Goal: Feedback & Contribution: Contribute content

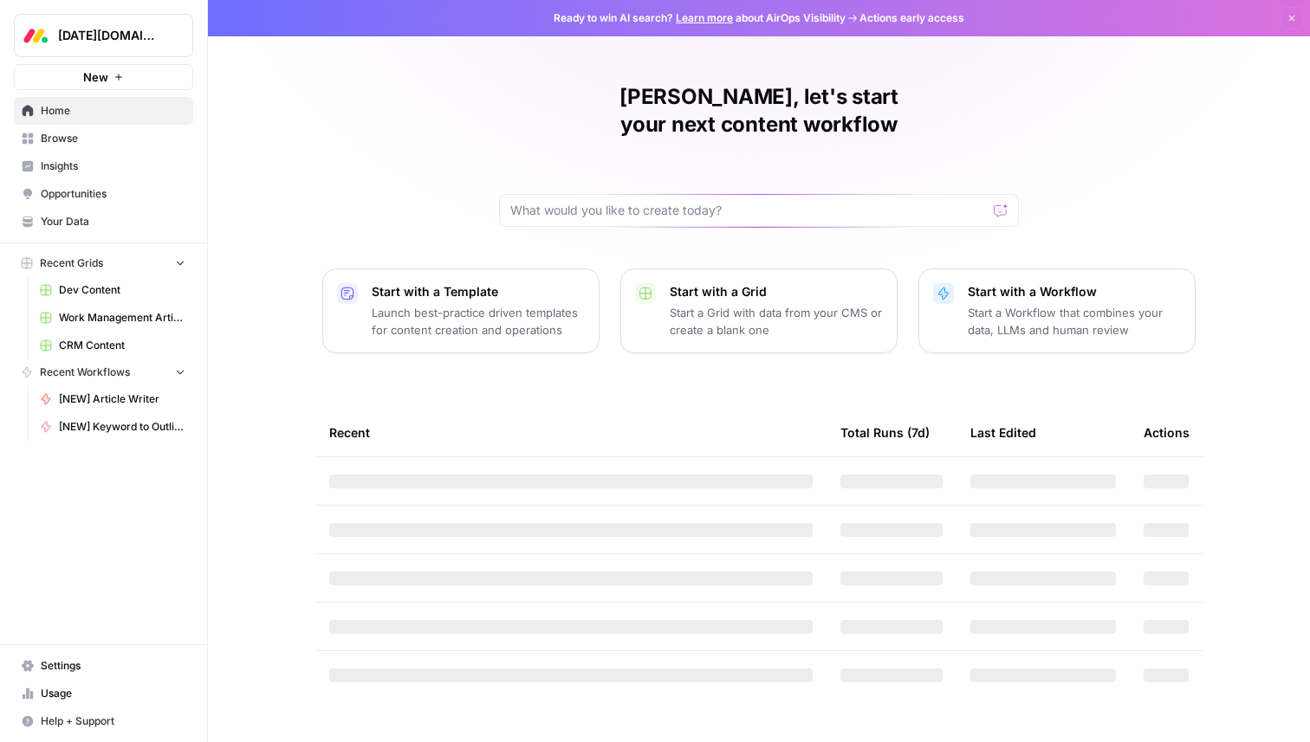
click at [152, 40] on span "[DATE][DOMAIN_NAME]" at bounding box center [110, 35] width 105 height 17
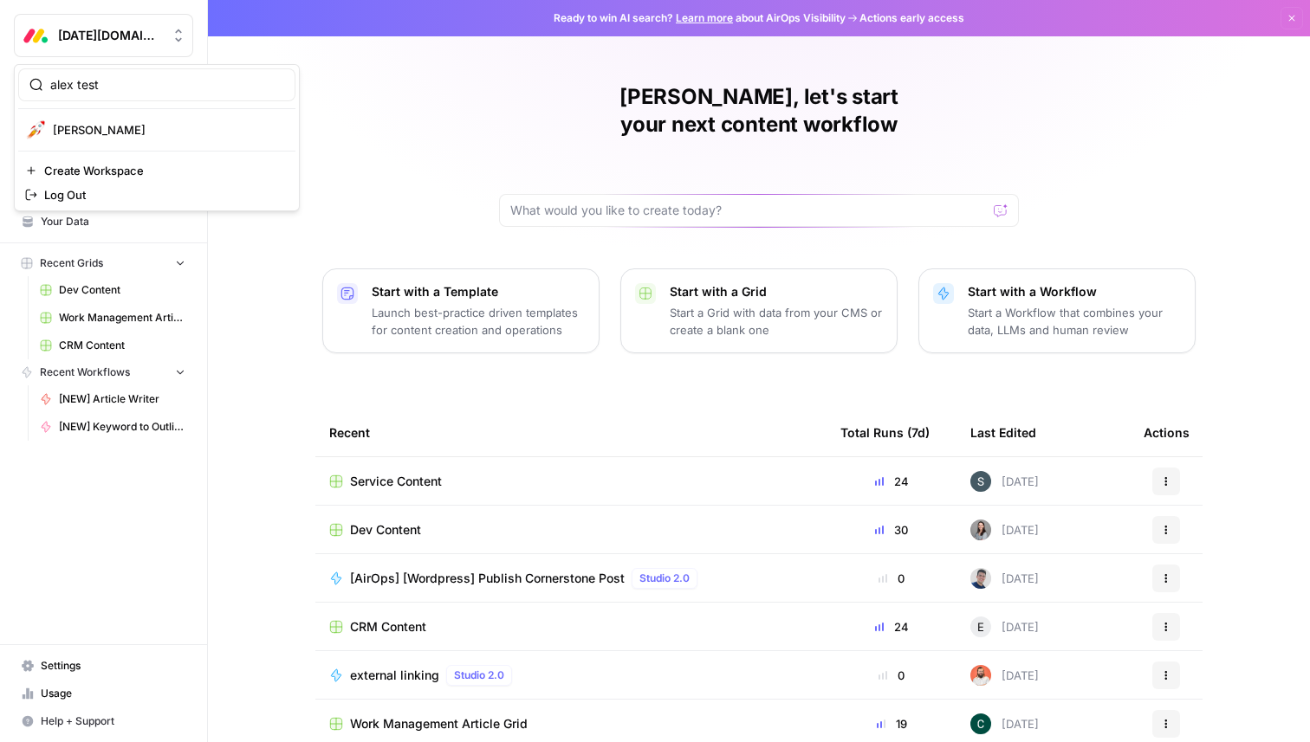
type input "alex test"
click button "[PERSON_NAME]" at bounding box center [156, 130] width 277 height 28
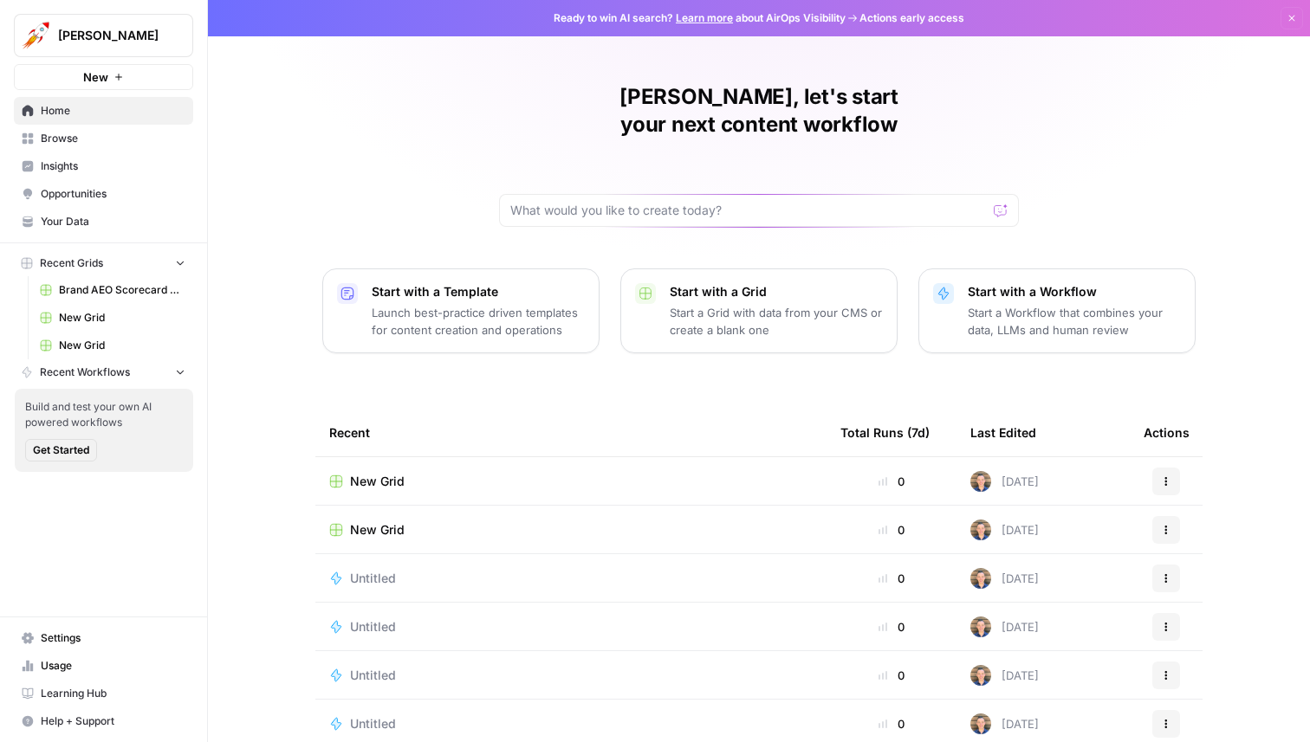
click at [57, 222] on span "Your Data" at bounding box center [113, 222] width 145 height 16
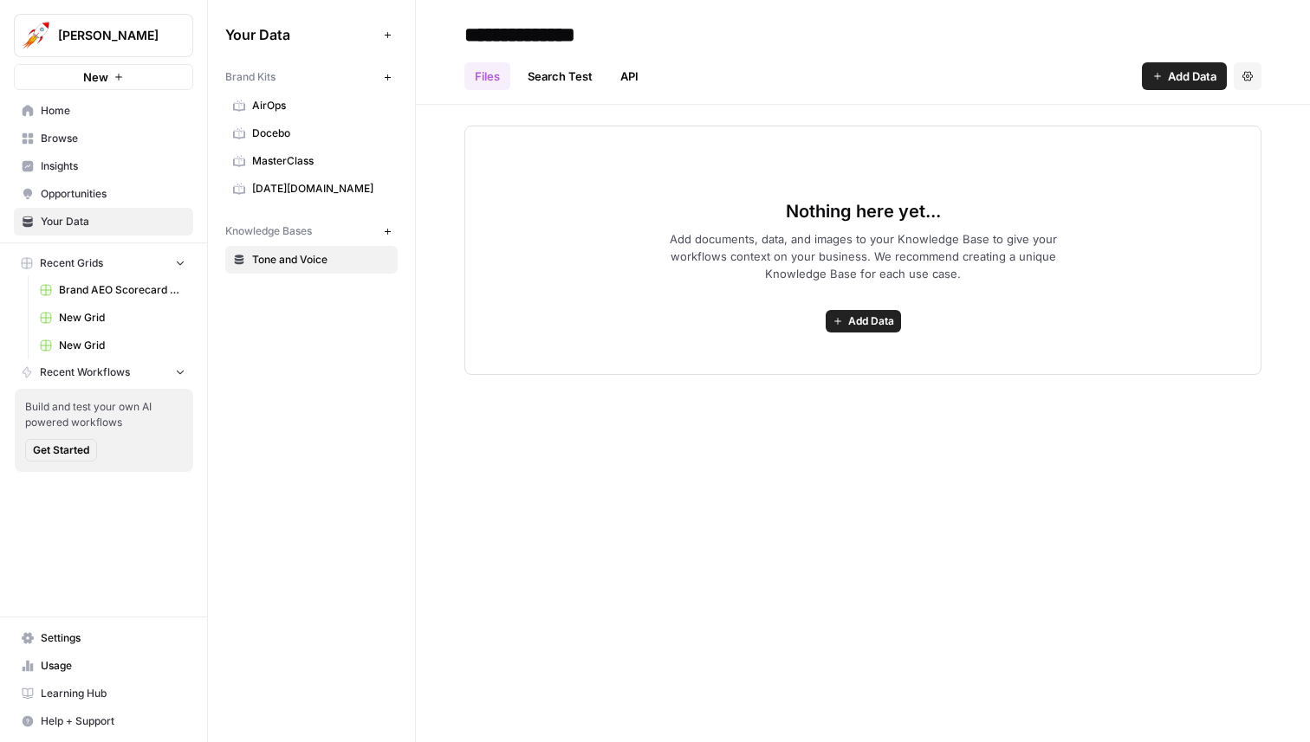
click at [292, 113] on span "AirOps" at bounding box center [321, 106] width 138 height 16
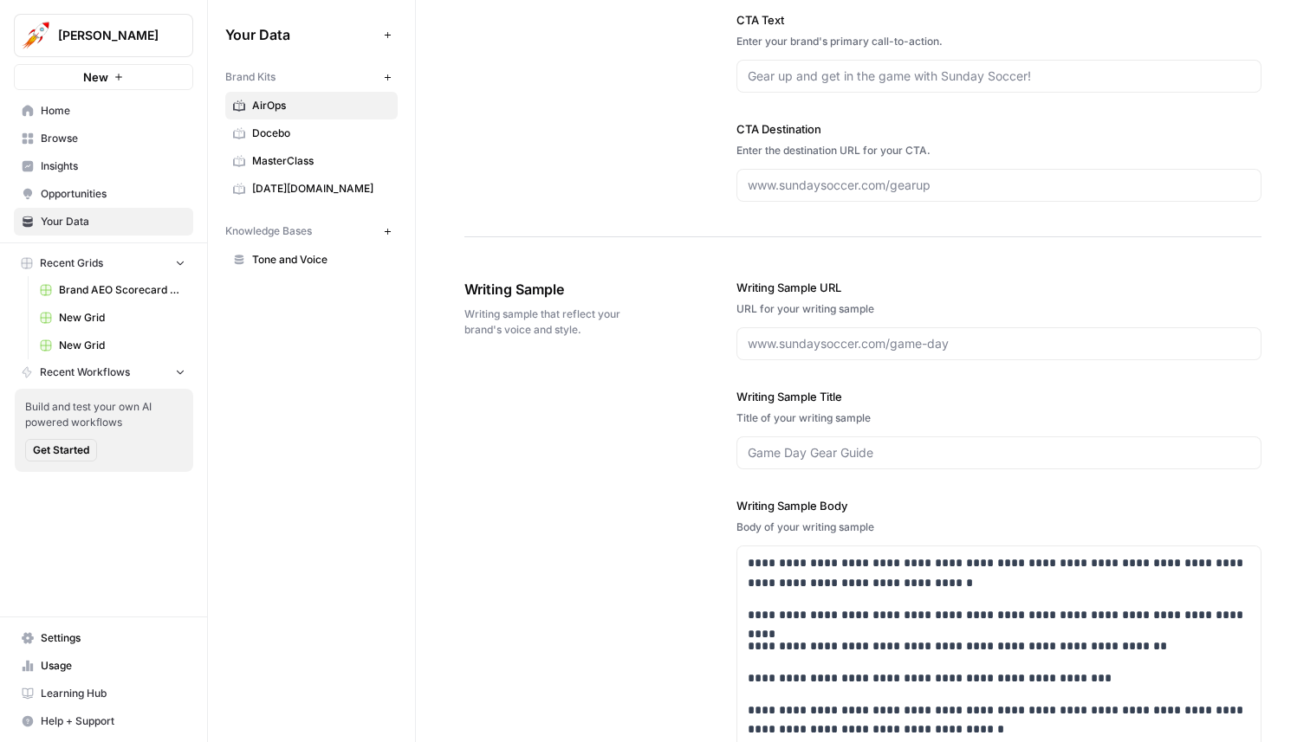
scroll to position [2495, 0]
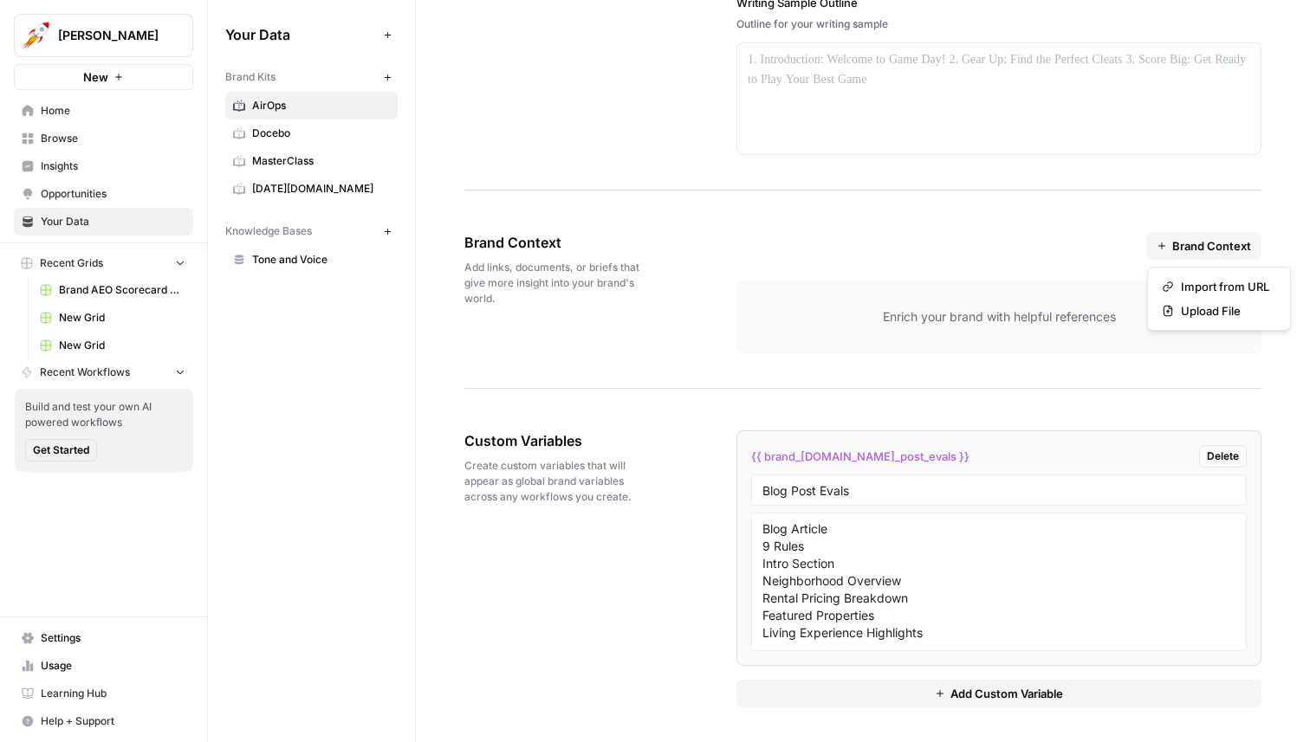
click at [1198, 249] on span "Brand Context" at bounding box center [1211, 245] width 79 height 17
click at [1222, 284] on span "Import from URL" at bounding box center [1225, 286] width 88 height 17
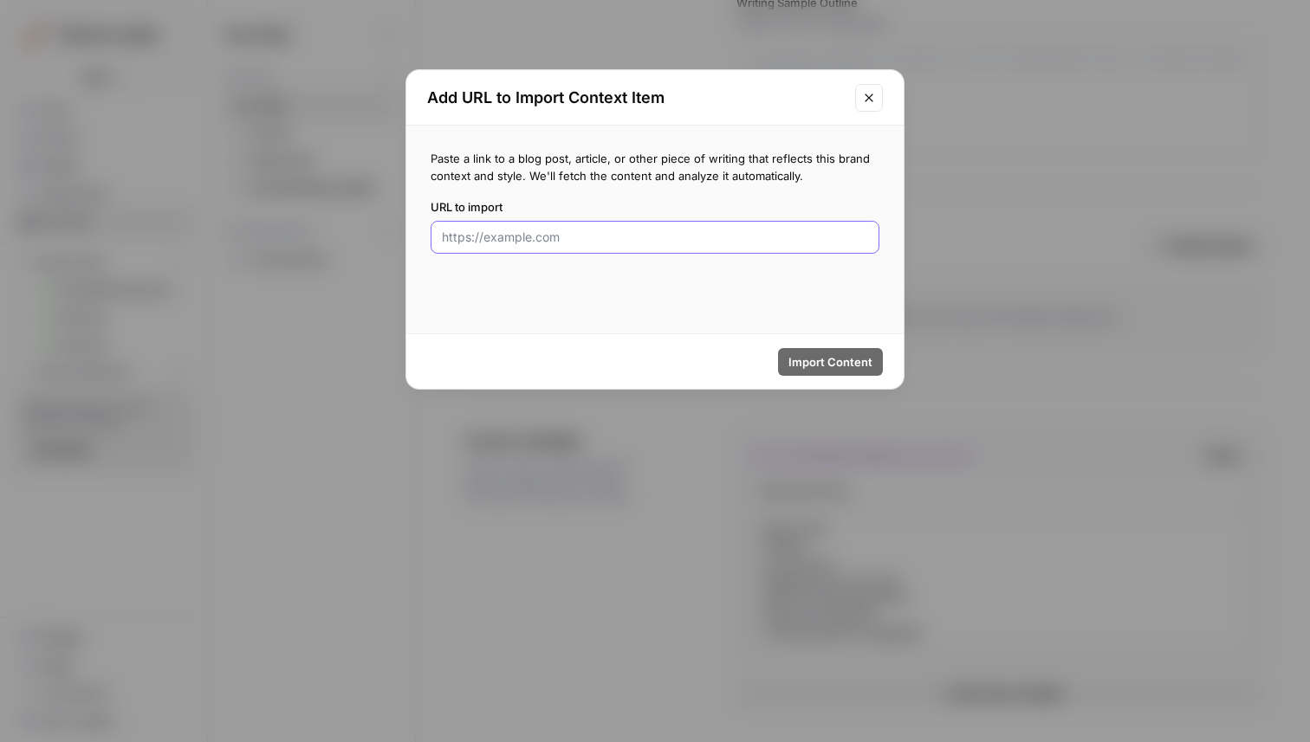
click at [506, 241] on input "URL to import" at bounding box center [655, 237] width 426 height 17
paste input "https://www.airops.com/blog/10x-content-engineer"
type input "https://www.airops.com/blog/10x-content-engineer"
click at [789, 361] on button "Import Content" at bounding box center [830, 362] width 105 height 28
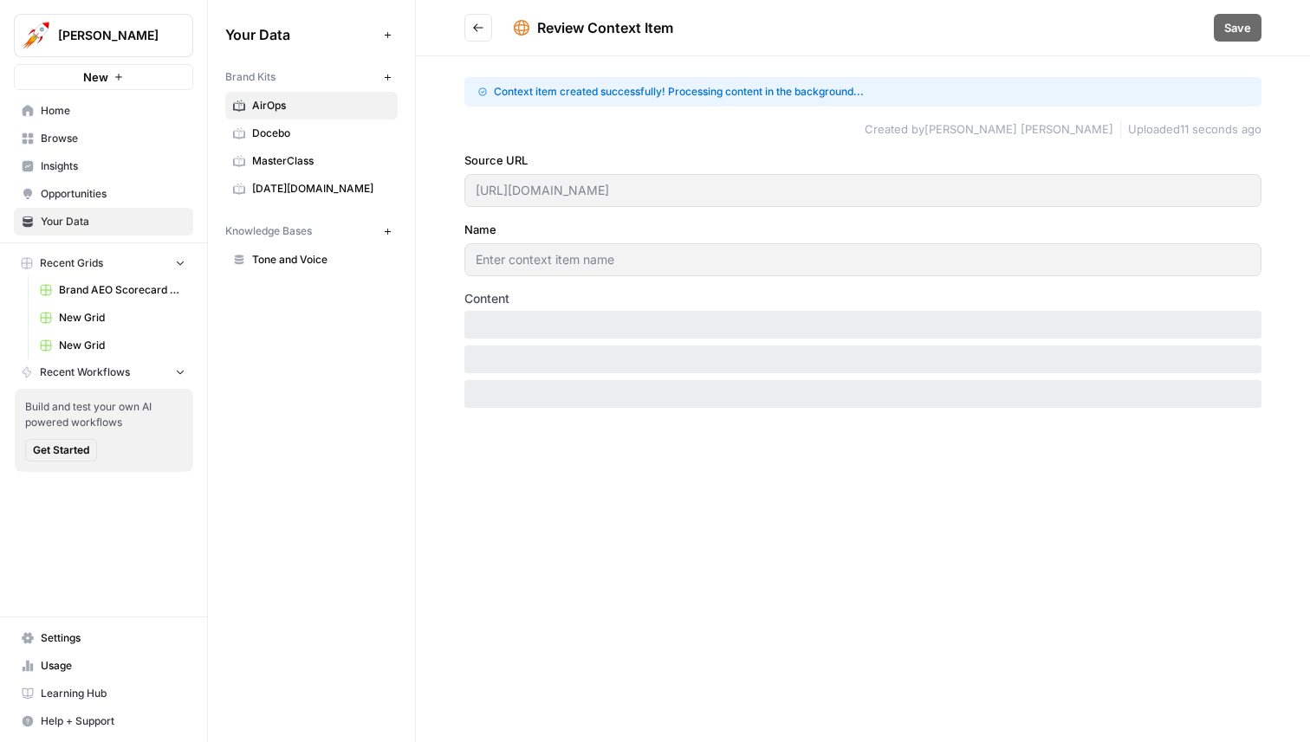
click at [818, 28] on div "Review Context Item" at bounding box center [860, 27] width 694 height 21
click at [485, 24] on button "Go back" at bounding box center [478, 28] width 28 height 28
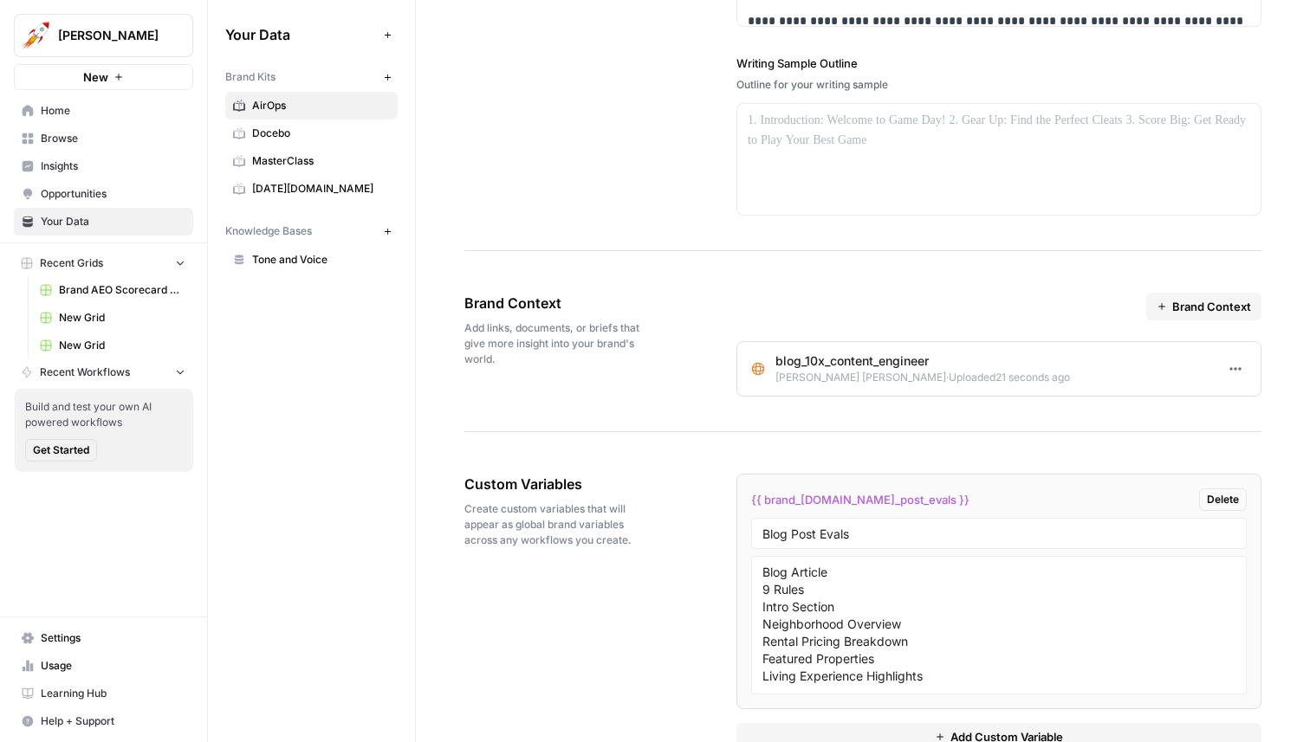
scroll to position [2425, 0]
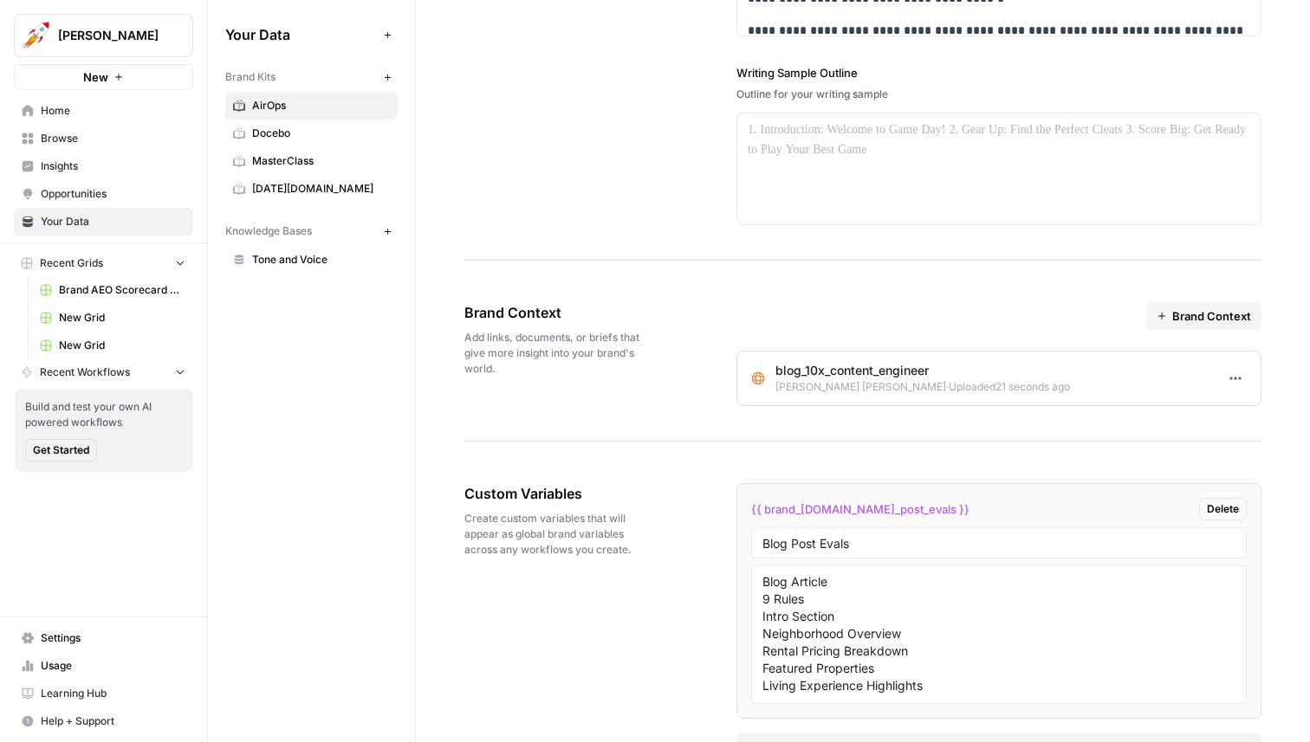
click at [949, 389] on span "Uploaded 21 seconds ago" at bounding box center [1009, 386] width 121 height 13
click at [1239, 381] on icon "button" at bounding box center [1235, 379] width 14 height 14
click at [1208, 425] on link "Edit" at bounding box center [1201, 417] width 74 height 24
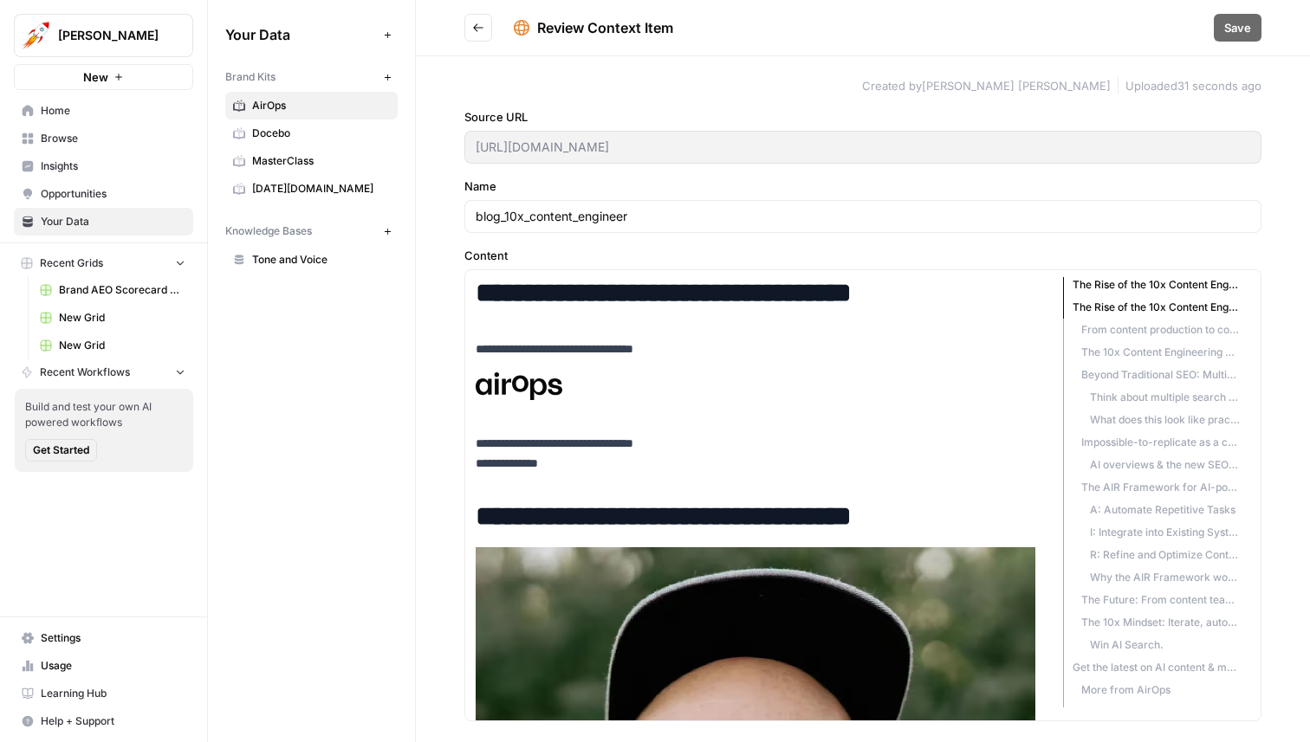
click at [481, 28] on icon "Go back" at bounding box center [478, 27] width 10 height 8
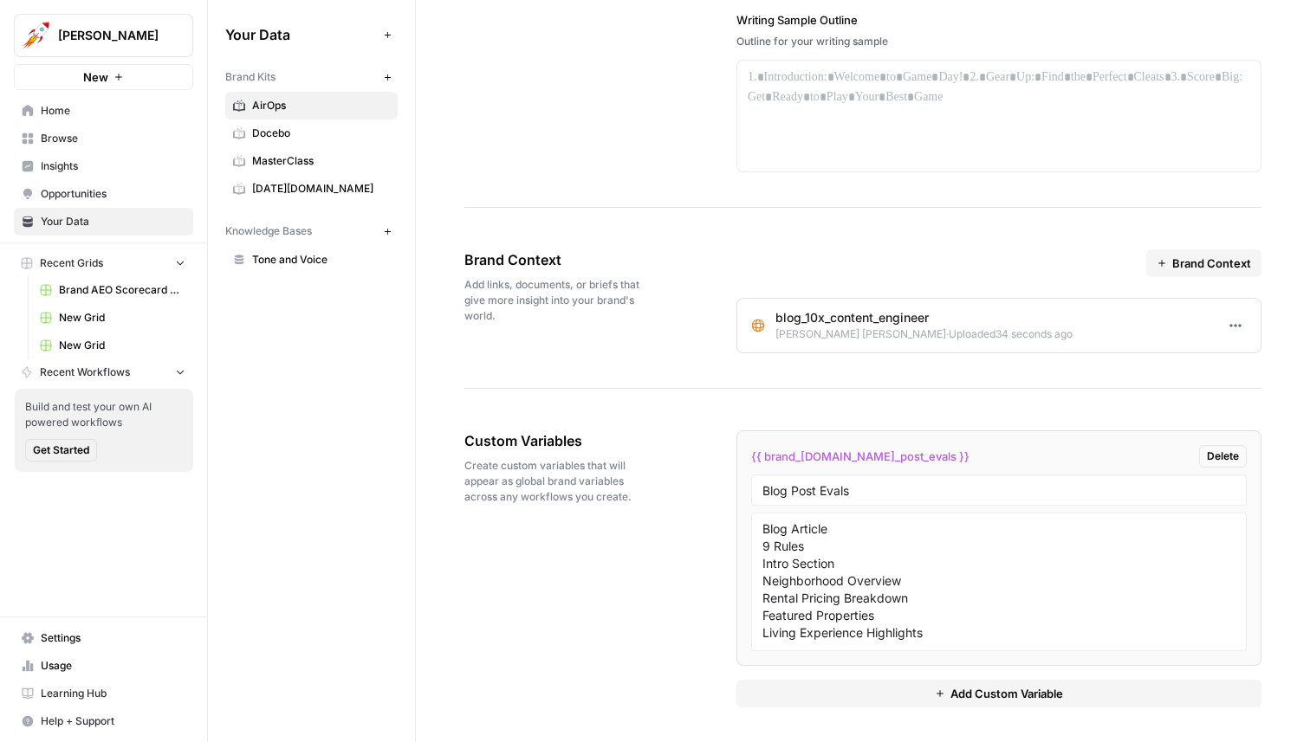
scroll to position [2428, 0]
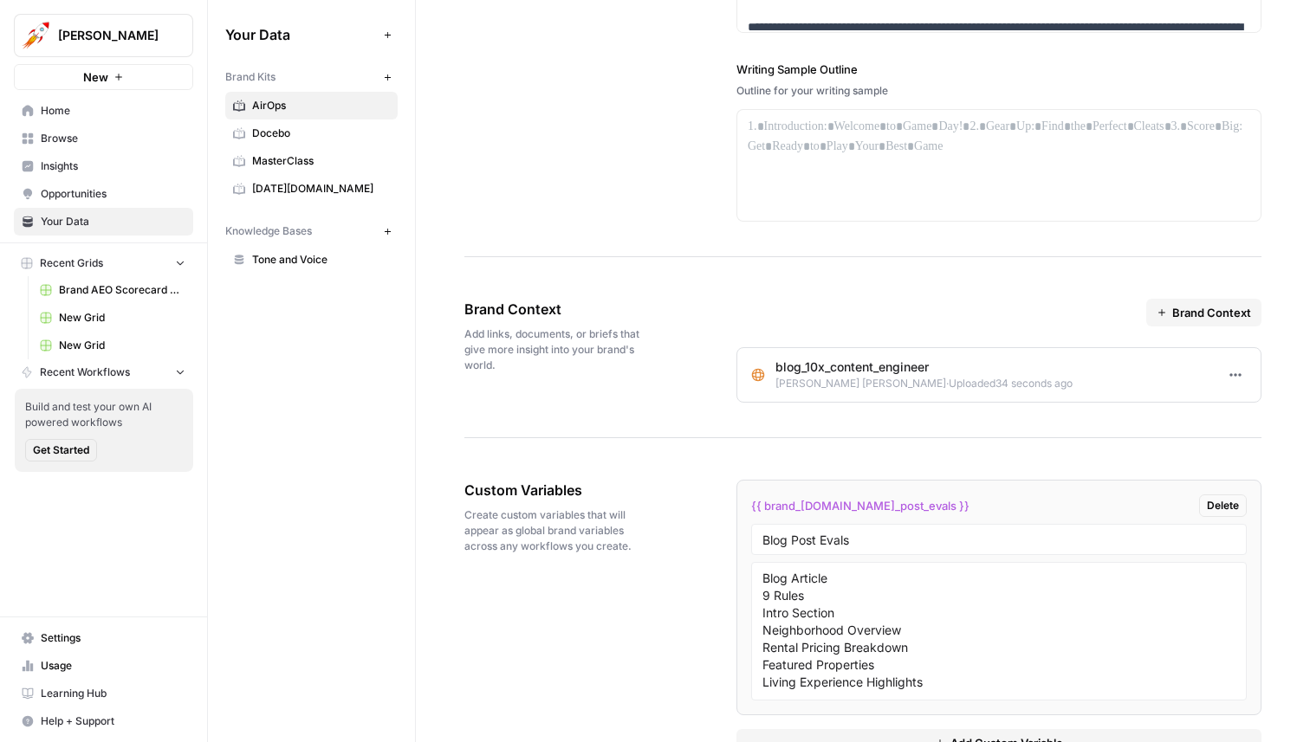
click at [1139, 368] on div at bounding box center [1148, 375] width 124 height 33
click at [900, 368] on p "blog_10x_content_engineer" at bounding box center [923, 367] width 297 height 17
click at [763, 380] on icon at bounding box center [758, 375] width 14 height 14
click at [757, 378] on icon at bounding box center [758, 375] width 13 height 13
click at [774, 378] on div "blog_10x_content_engineer Alex Halliday · Uploaded 34 seconds ago" at bounding box center [911, 375] width 321 height 33
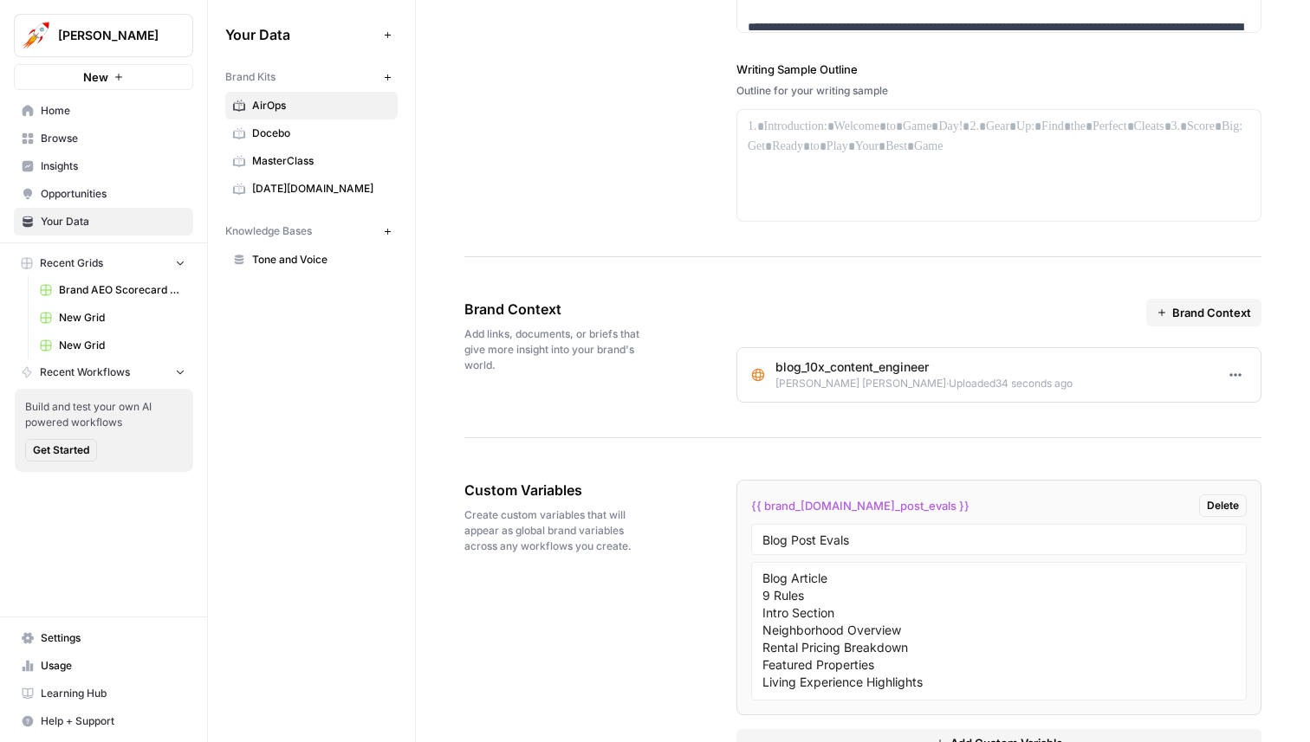
click at [789, 380] on span "Alex Halliday ·" at bounding box center [861, 383] width 173 height 13
click at [936, 372] on p "blog_10x_content_engineer" at bounding box center [923, 367] width 297 height 17
click at [855, 366] on p "blog_10x_content_engineer" at bounding box center [923, 367] width 297 height 17
click at [753, 386] on div "blog_10x_content_engineer Alex Halliday · Uploaded 34 seconds ago" at bounding box center [911, 375] width 321 height 33
click at [949, 379] on span "Uploaded 34 seconds ago" at bounding box center [1011, 383] width 124 height 13
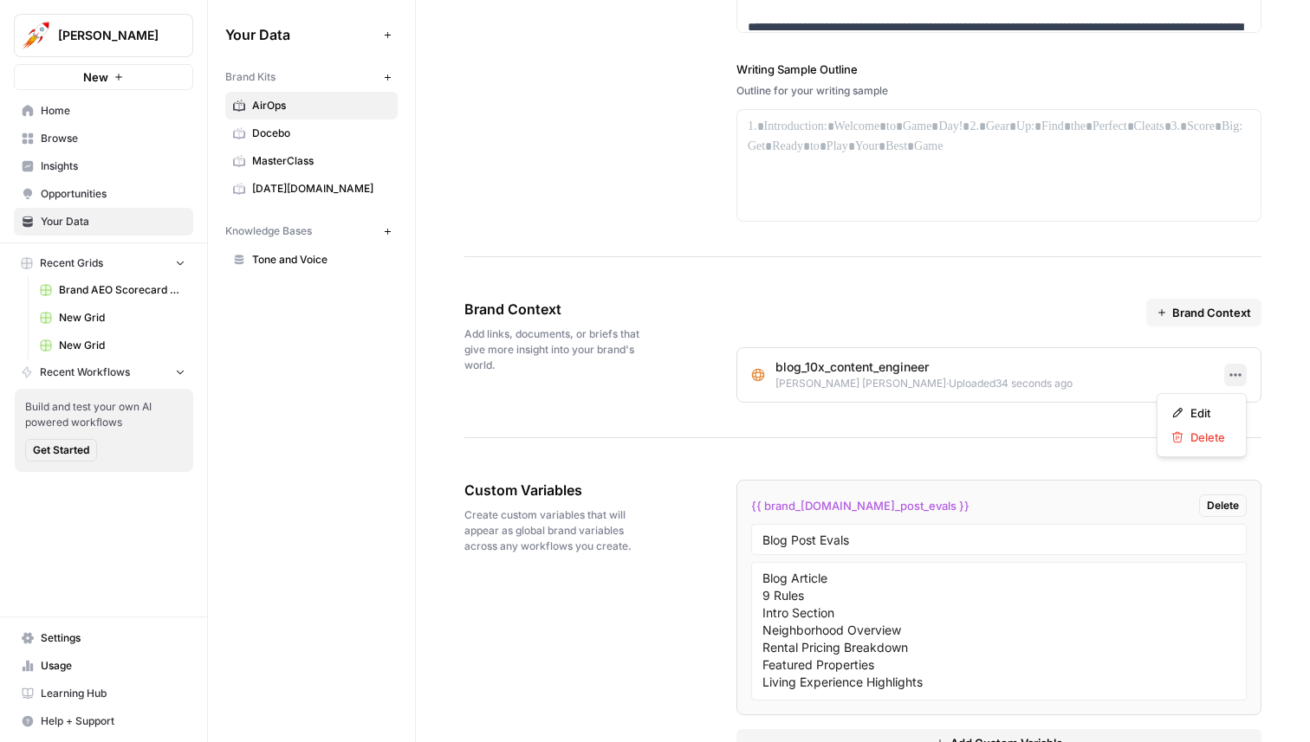
click at [1237, 371] on icon "button" at bounding box center [1235, 375] width 14 height 14
click at [1201, 405] on span "Edit" at bounding box center [1207, 413] width 35 height 17
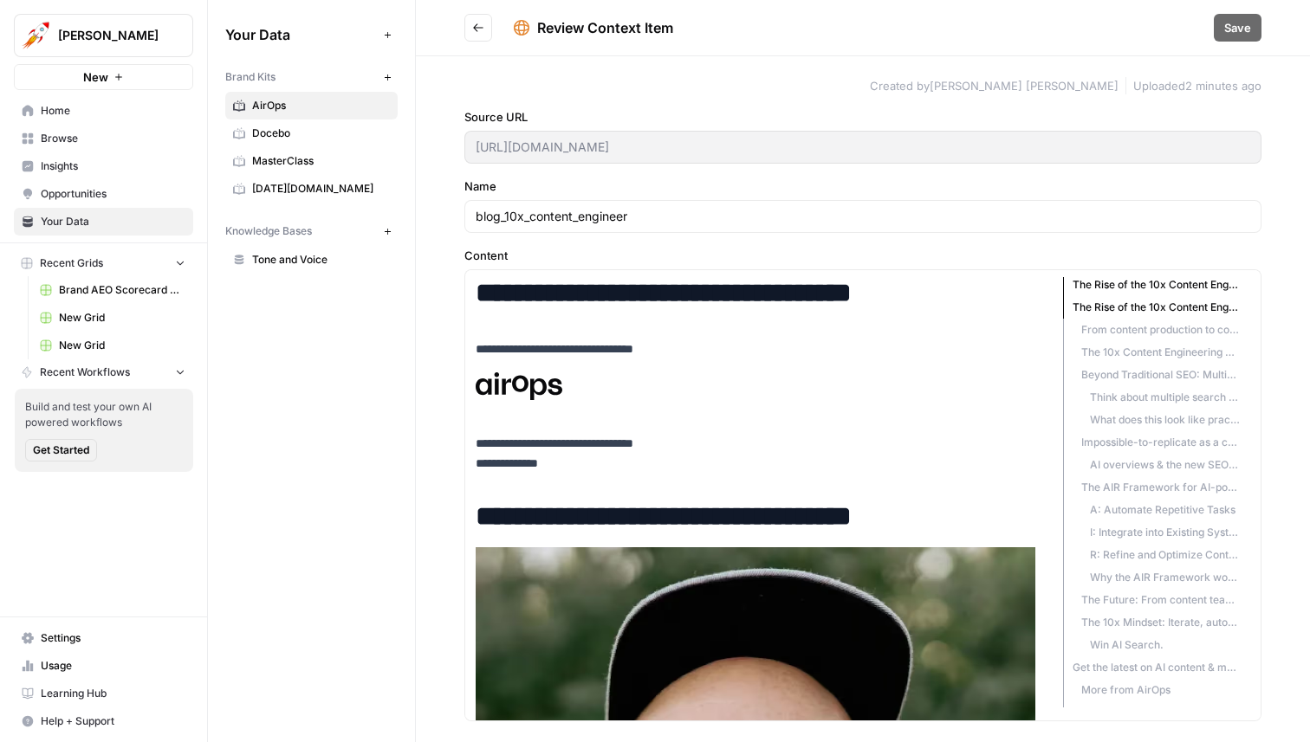
click at [484, 186] on label "Name" at bounding box center [862, 186] width 797 height 17
click at [484, 208] on input "blog_10x_content_engineer" at bounding box center [863, 216] width 774 height 17
click at [484, 186] on label "Name" at bounding box center [862, 186] width 797 height 17
click at [484, 208] on input "blog_10x_content_engineer" at bounding box center [863, 216] width 774 height 17
click at [461, 186] on div "**********" at bounding box center [863, 399] width 894 height 686
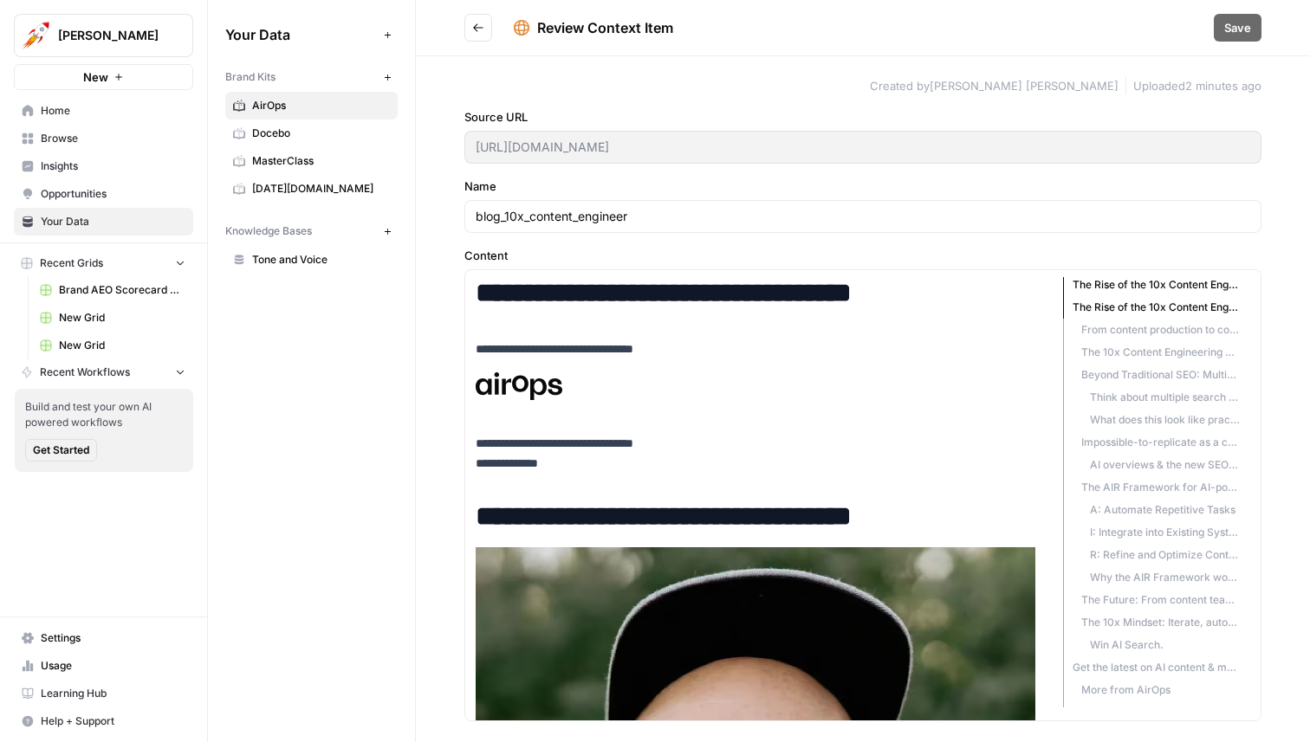
click at [476, 36] on button "Go back" at bounding box center [478, 28] width 28 height 28
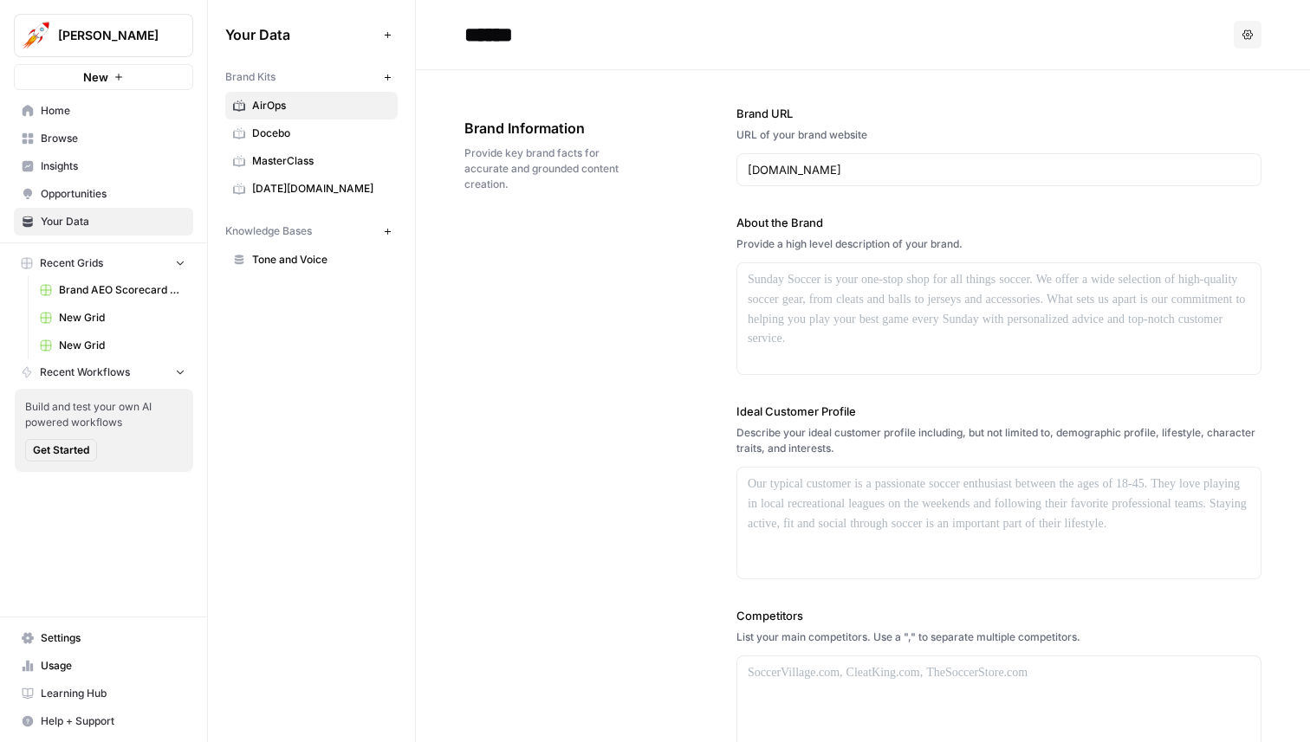
click at [550, 316] on div "Brand Information Provide key brand facts for accurate and grounded content cre…" at bounding box center [862, 531] width 797 height 923
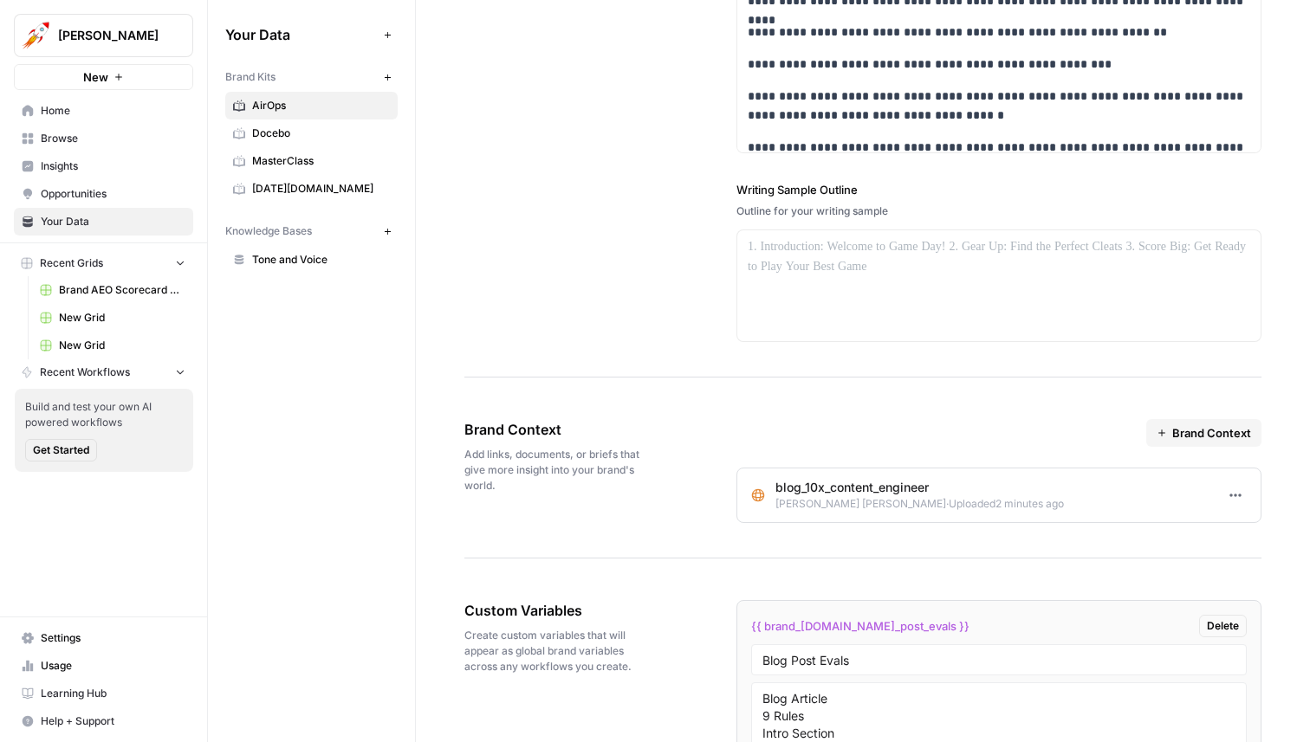
scroll to position [2477, 0]
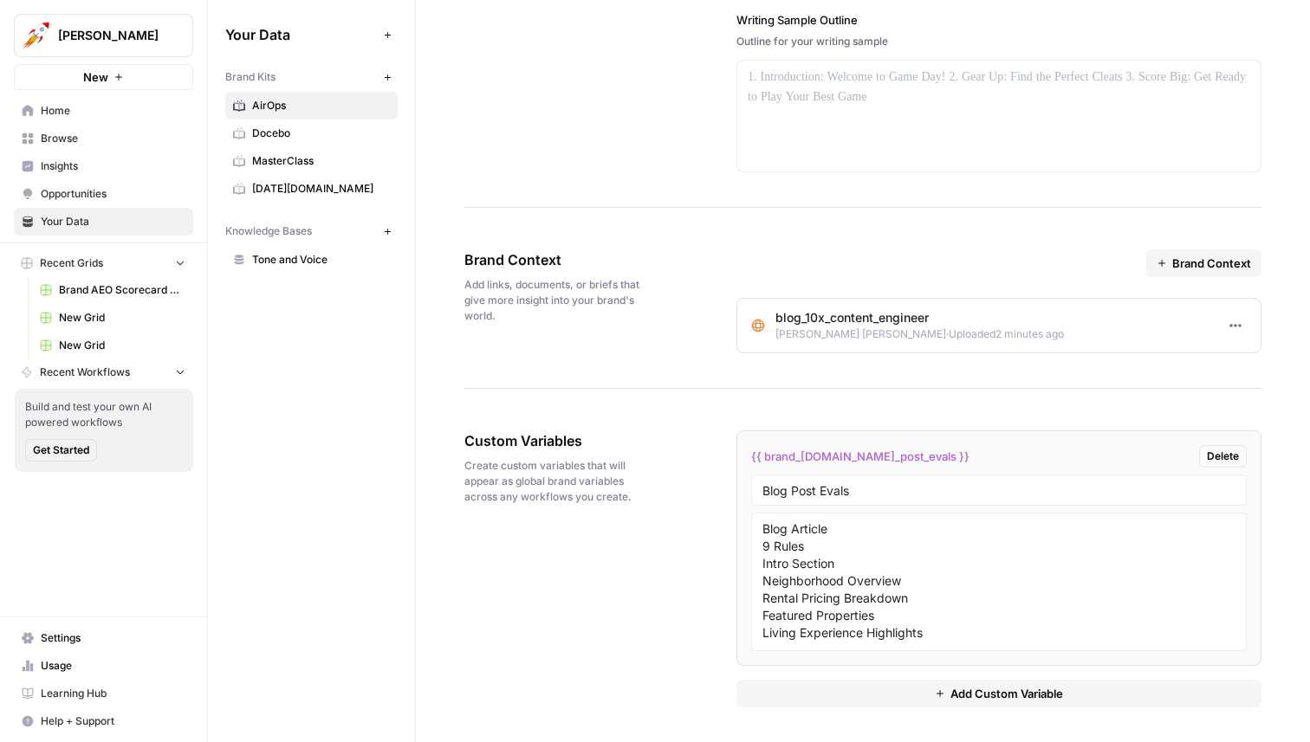
click at [828, 307] on li "blog_10x_content_engineer Alex Halliday · Uploaded 2 minutes ago Options" at bounding box center [998, 326] width 523 height 54
click at [769, 275] on div "Brand Context" at bounding box center [998, 263] width 525 height 28
click at [1213, 260] on span "Brand Context" at bounding box center [1211, 263] width 79 height 17
click at [1199, 311] on span "Import from URL" at bounding box center [1225, 303] width 88 height 17
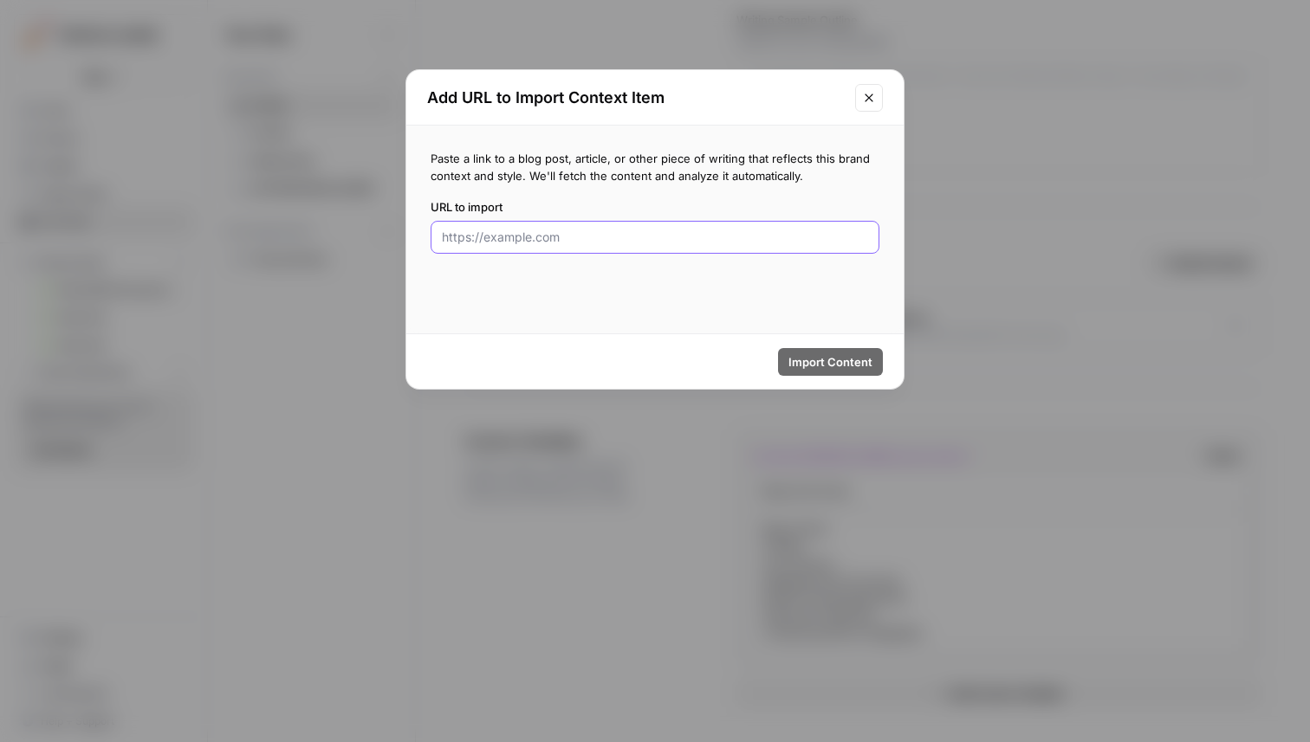
click at [767, 239] on input "URL to import" at bounding box center [655, 237] width 426 height 17
type input "dsadsdsadad"
click at [568, 233] on input "dsadsdsadad" at bounding box center [655, 237] width 426 height 17
click at [544, 341] on div "Import Content" at bounding box center [654, 361] width 497 height 55
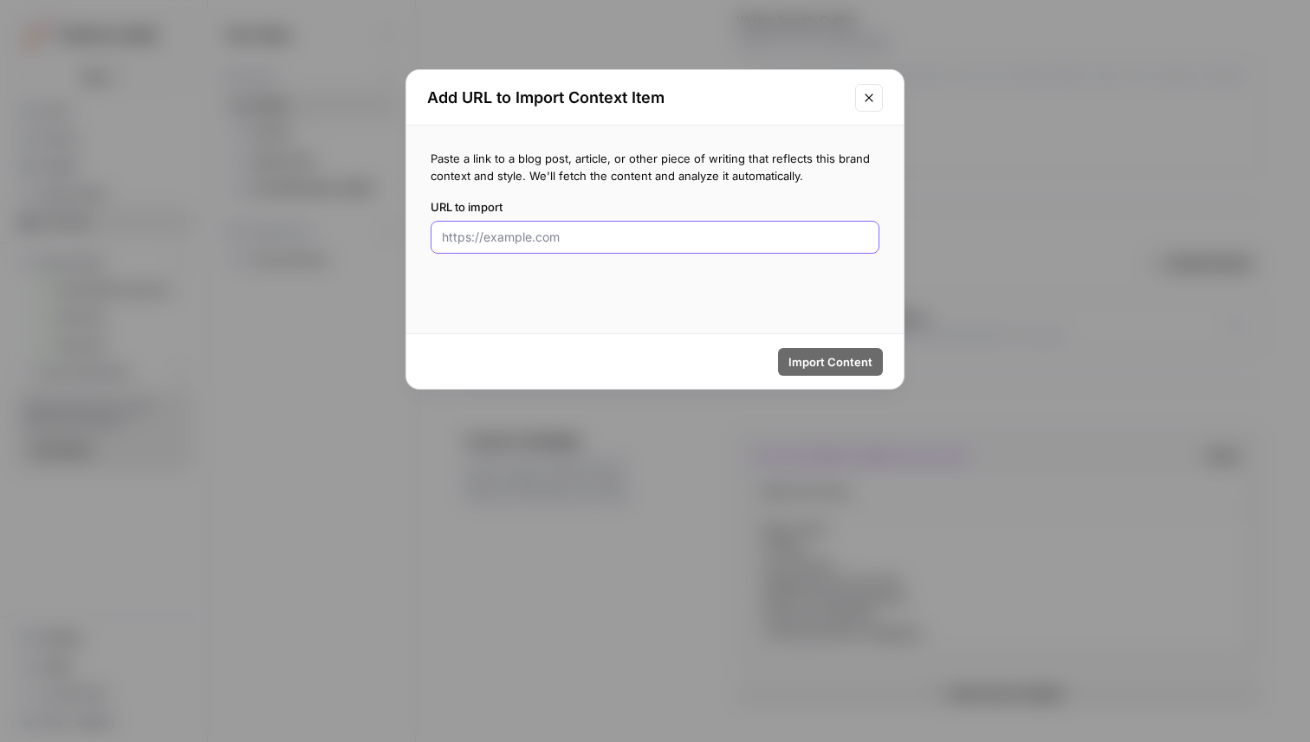
click at [734, 240] on input "URL to import" at bounding box center [655, 237] width 426 height 17
paste input "https://www.airops.com/blog/10x-content-engineer"
type input "https://www.airops.com/blog/10x-content-engineer"
click at [842, 343] on div "Import Content" at bounding box center [654, 361] width 497 height 55
click at [837, 362] on span "Import Content" at bounding box center [830, 361] width 84 height 17
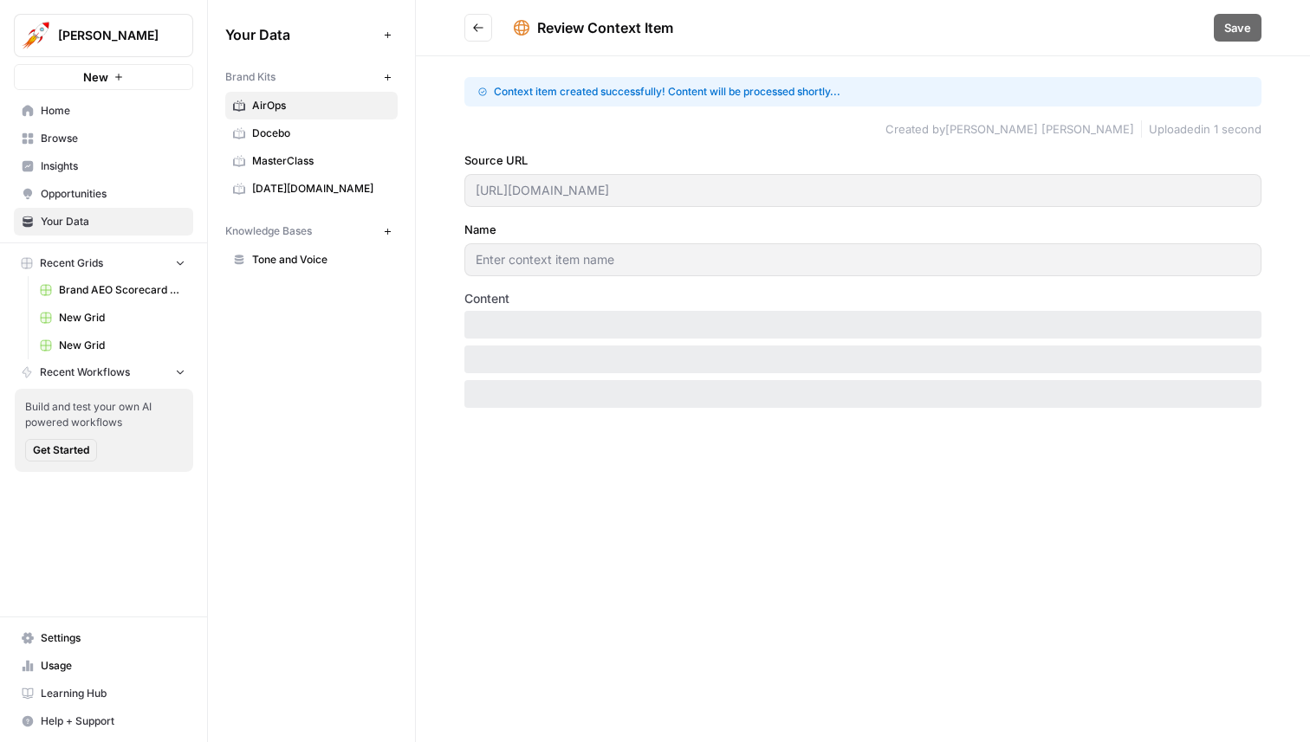
click at [476, 24] on icon "Go back" at bounding box center [478, 28] width 12 height 12
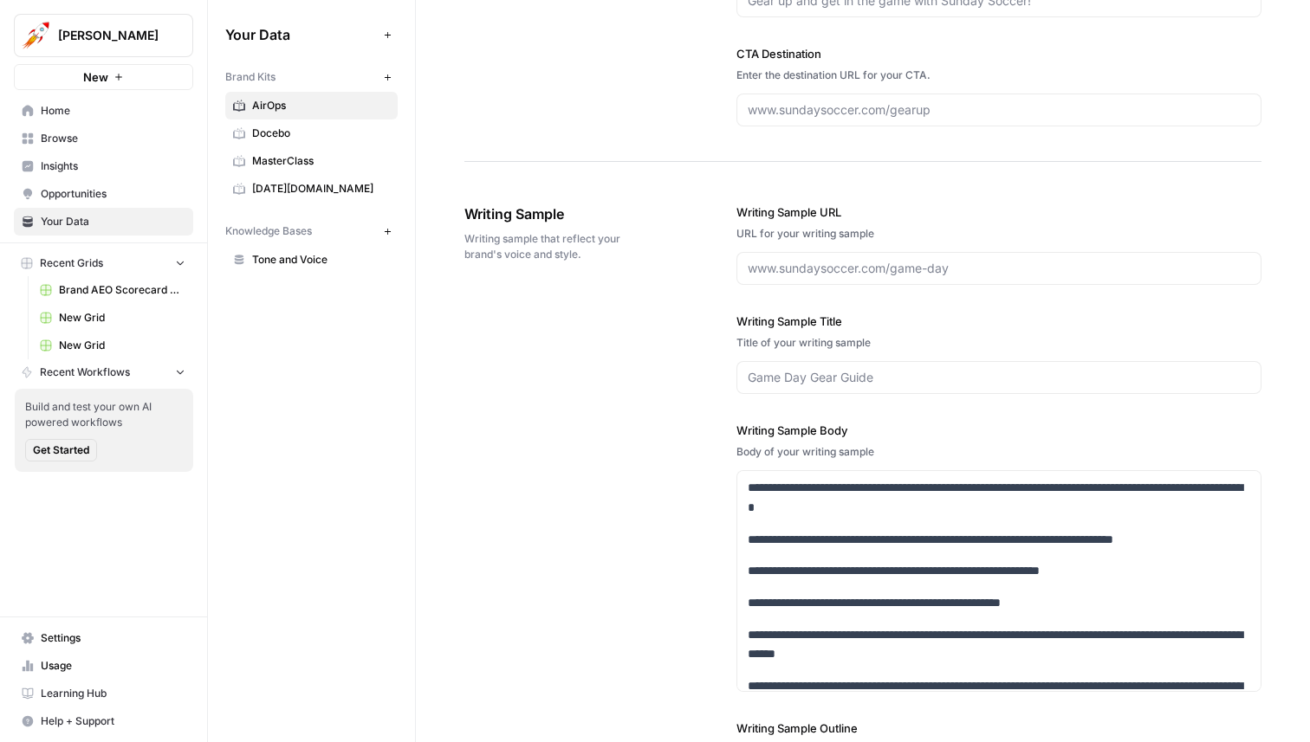
scroll to position [2532, 0]
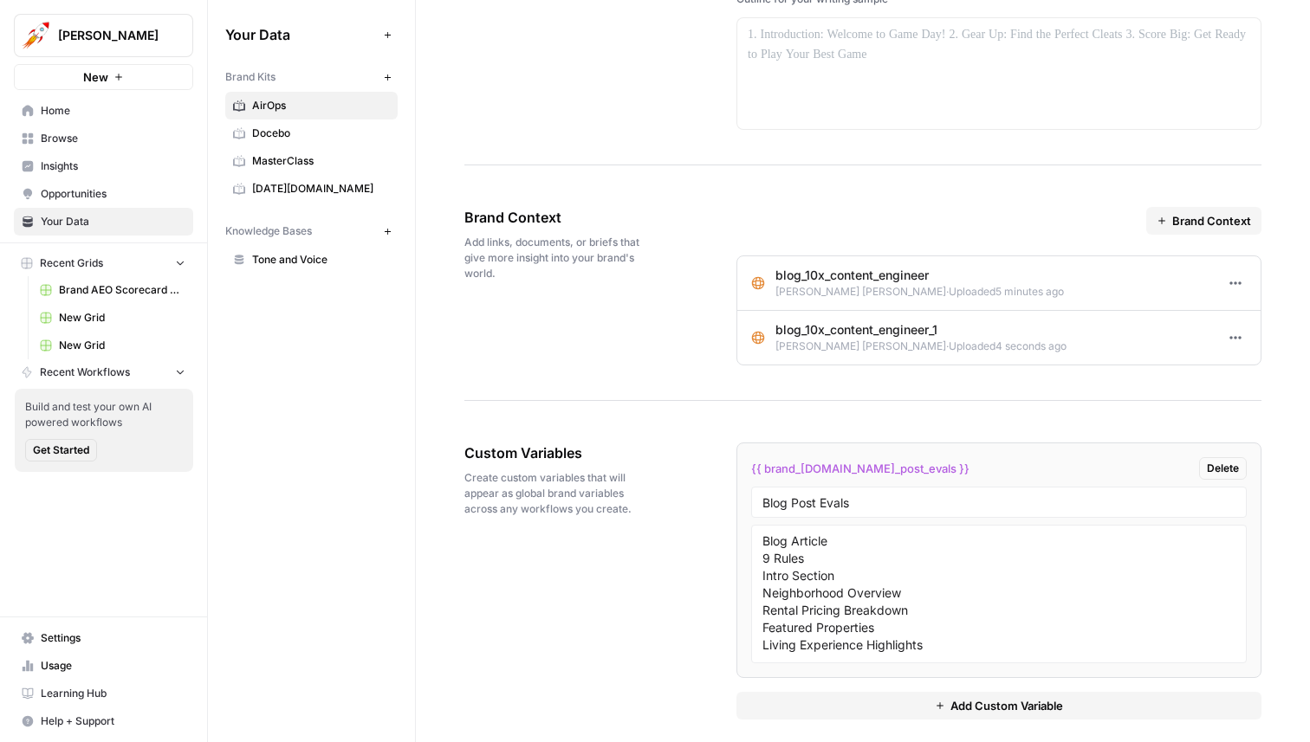
scroll to position [2532, 0]
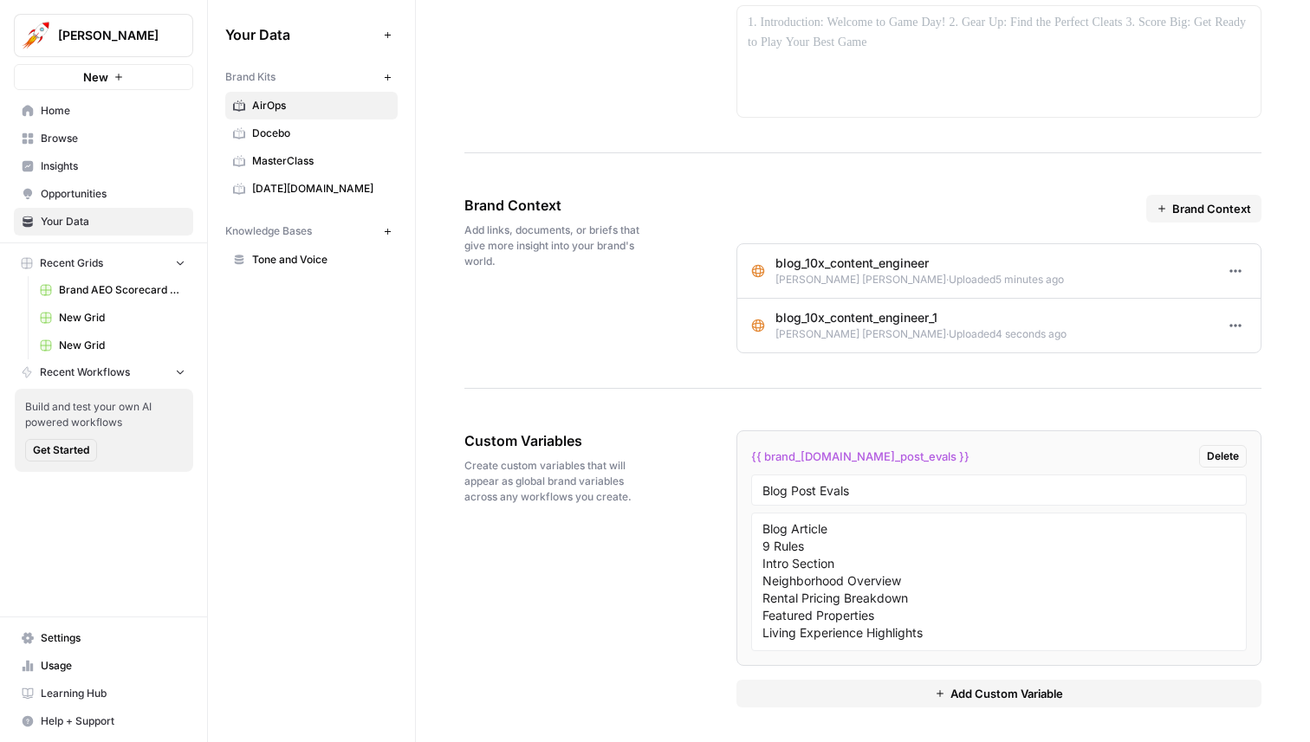
click at [849, 322] on p "blog_10x_content_engineer_1" at bounding box center [920, 317] width 291 height 17
click at [733, 322] on div "Brand Context Add links, documents, or briefs that give more insight into your …" at bounding box center [862, 274] width 797 height 229
click at [1236, 269] on icon "button" at bounding box center [1235, 271] width 14 height 14
click at [1210, 301] on span "Edit" at bounding box center [1207, 309] width 35 height 17
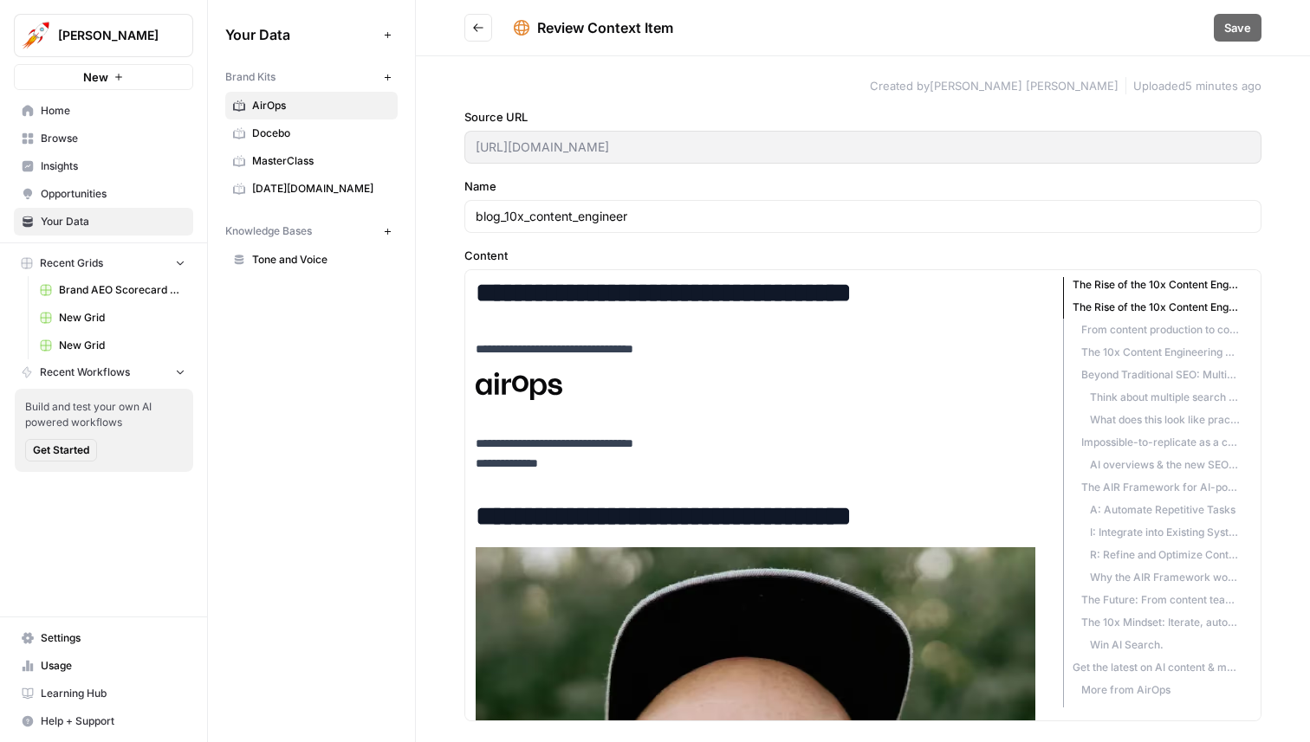
scroll to position [58, 0]
click at [1135, 574] on li "The 10x Mindset: Iterate, automate, engineer" at bounding box center [1151, 565] width 177 height 23
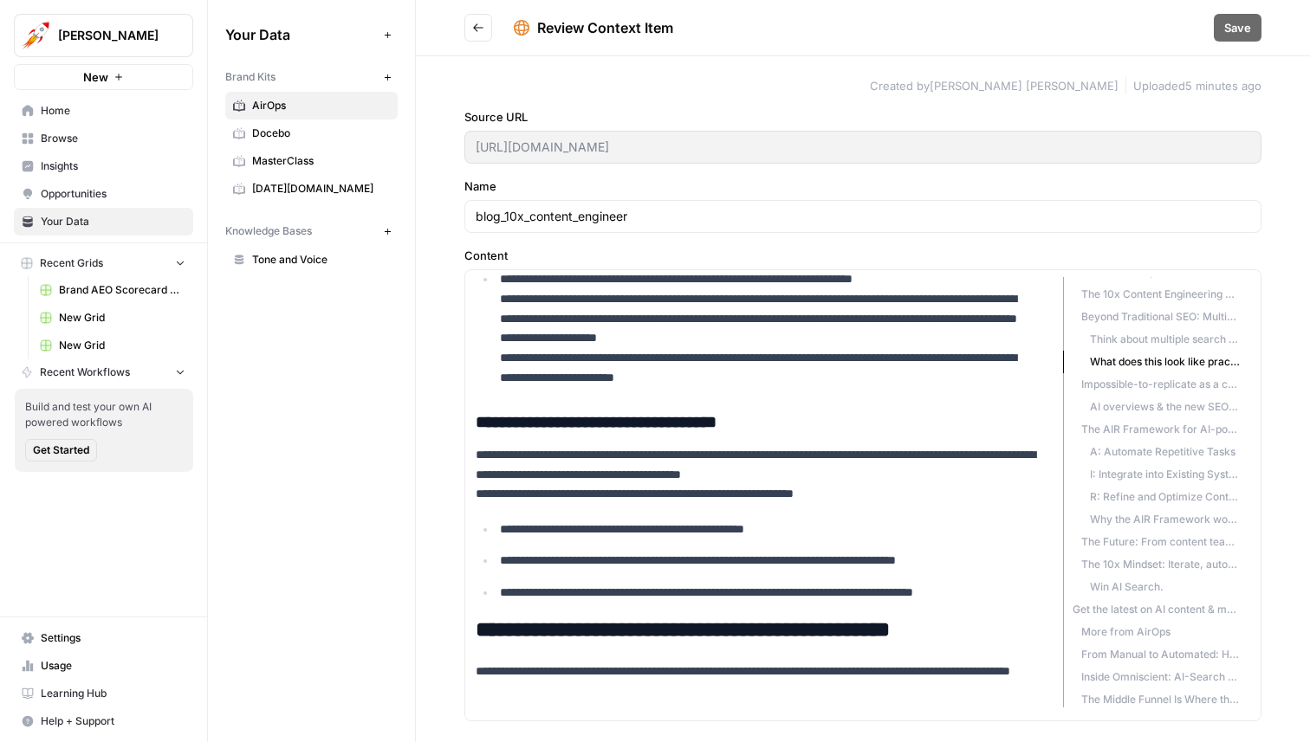
click at [1130, 486] on li "R: Refine and Optimize Continuously" at bounding box center [1151, 497] width 177 height 23
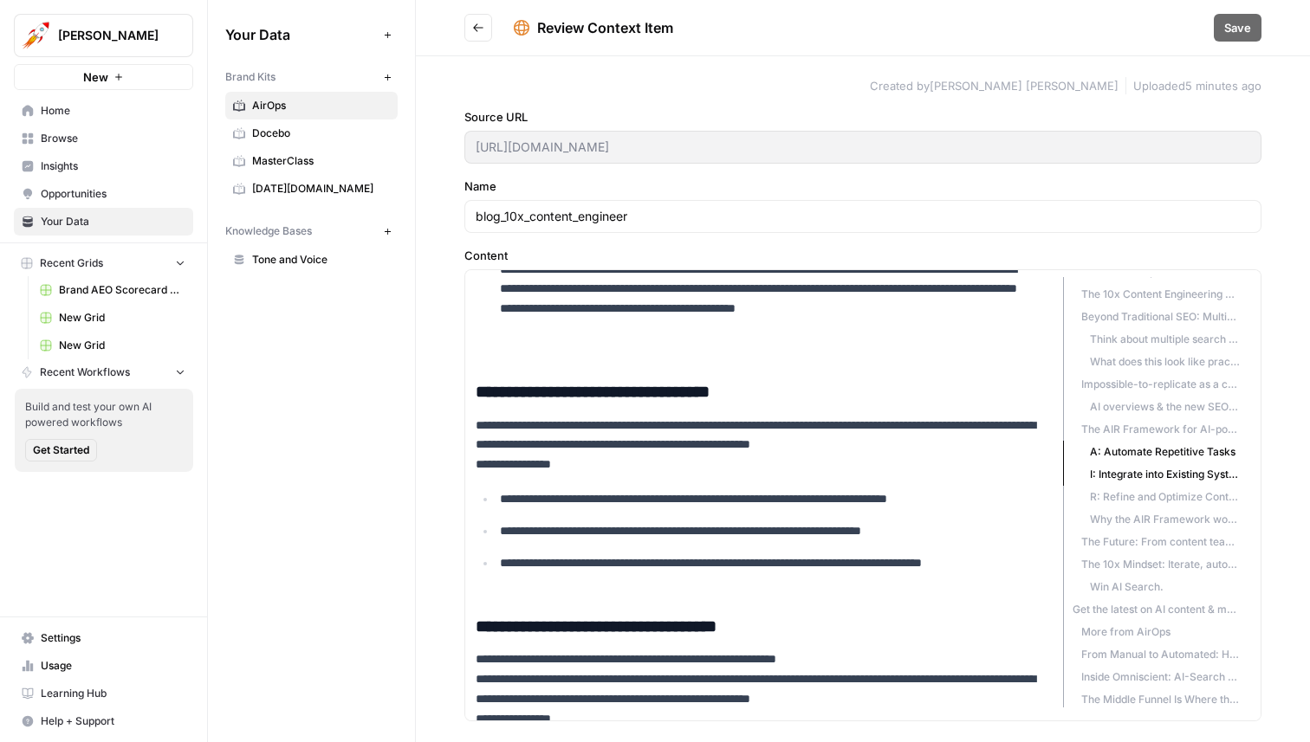
click at [1141, 419] on li "The AIR Framework for AI-powered content success" at bounding box center [1151, 429] width 177 height 23
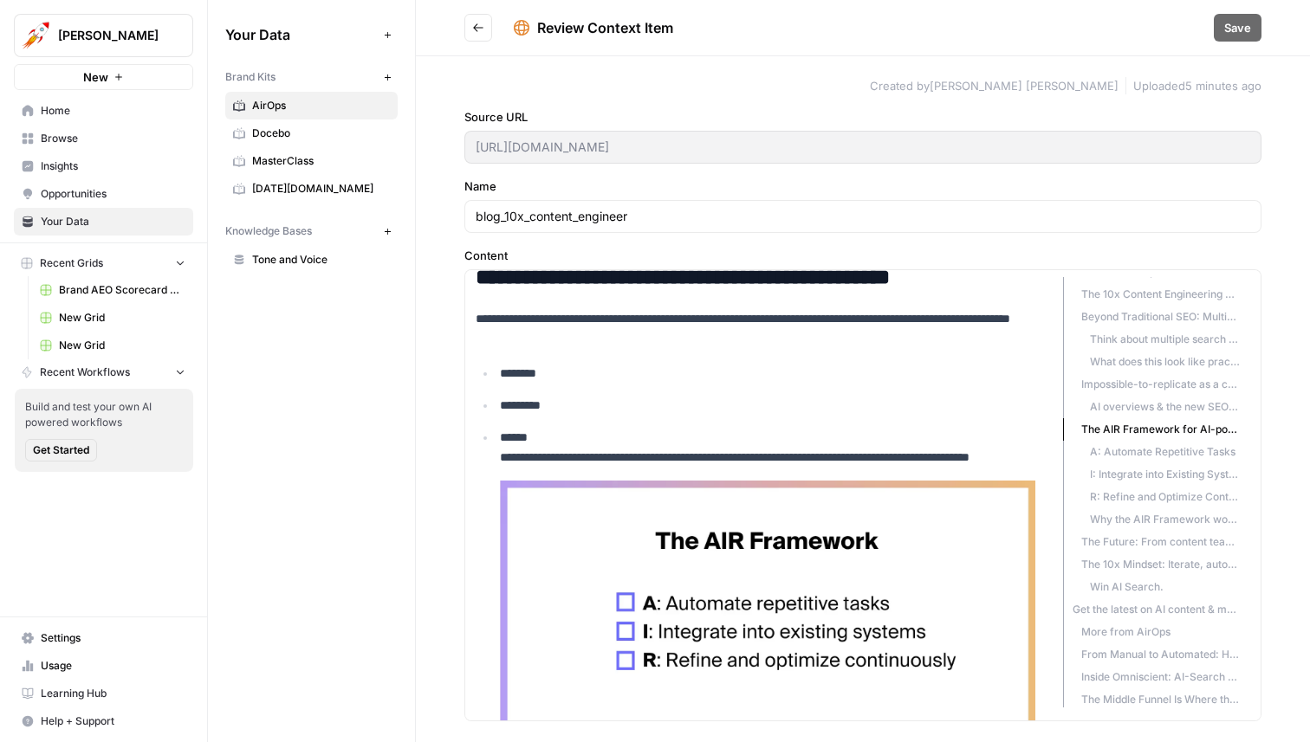
scroll to position [5016, 0]
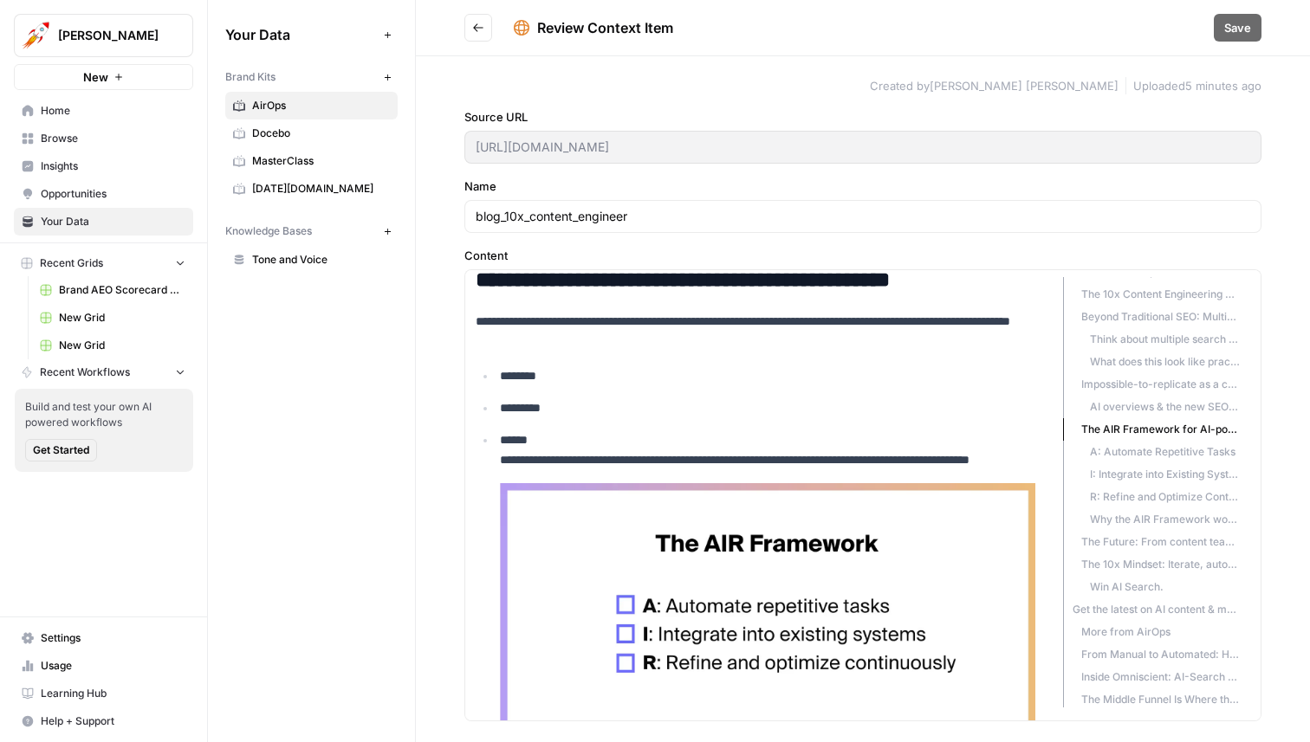
click at [466, 30] on button "Go back" at bounding box center [478, 28] width 28 height 28
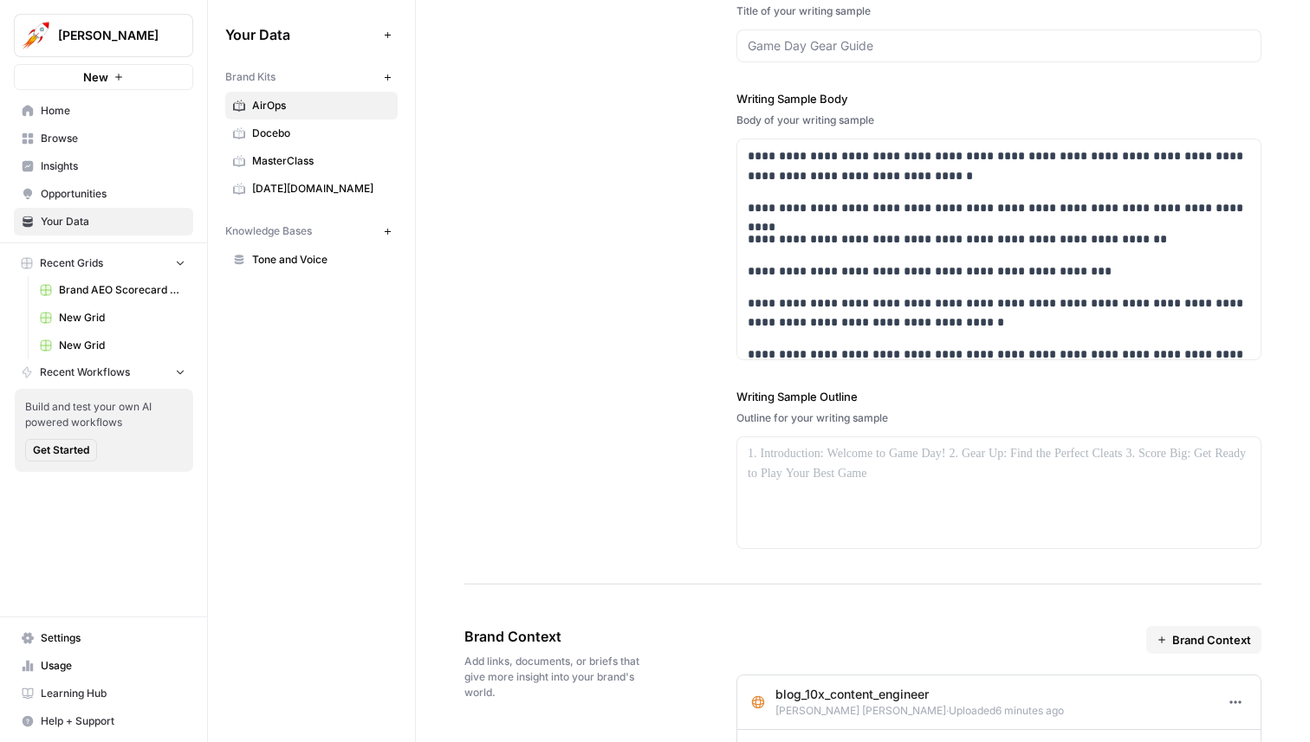
scroll to position [2240, 0]
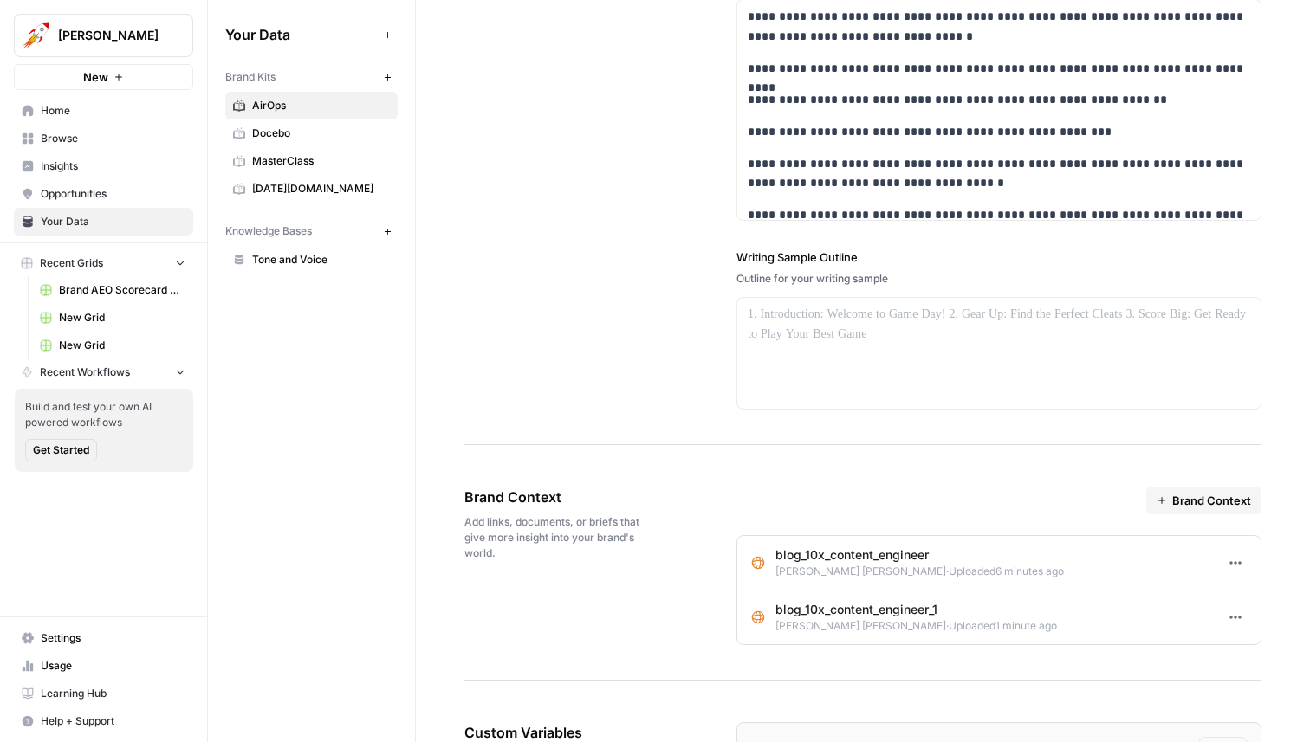
click at [815, 564] on p "Alex Halliday · Uploaded 6 minutes ago" at bounding box center [919, 572] width 288 height 16
click at [1228, 556] on icon "button" at bounding box center [1235, 563] width 14 height 14
click at [998, 491] on div "Brand Context" at bounding box center [998, 501] width 525 height 28
click at [1234, 555] on button "Options" at bounding box center [1235, 563] width 23 height 23
click at [1200, 592] on link "Edit" at bounding box center [1201, 601] width 74 height 24
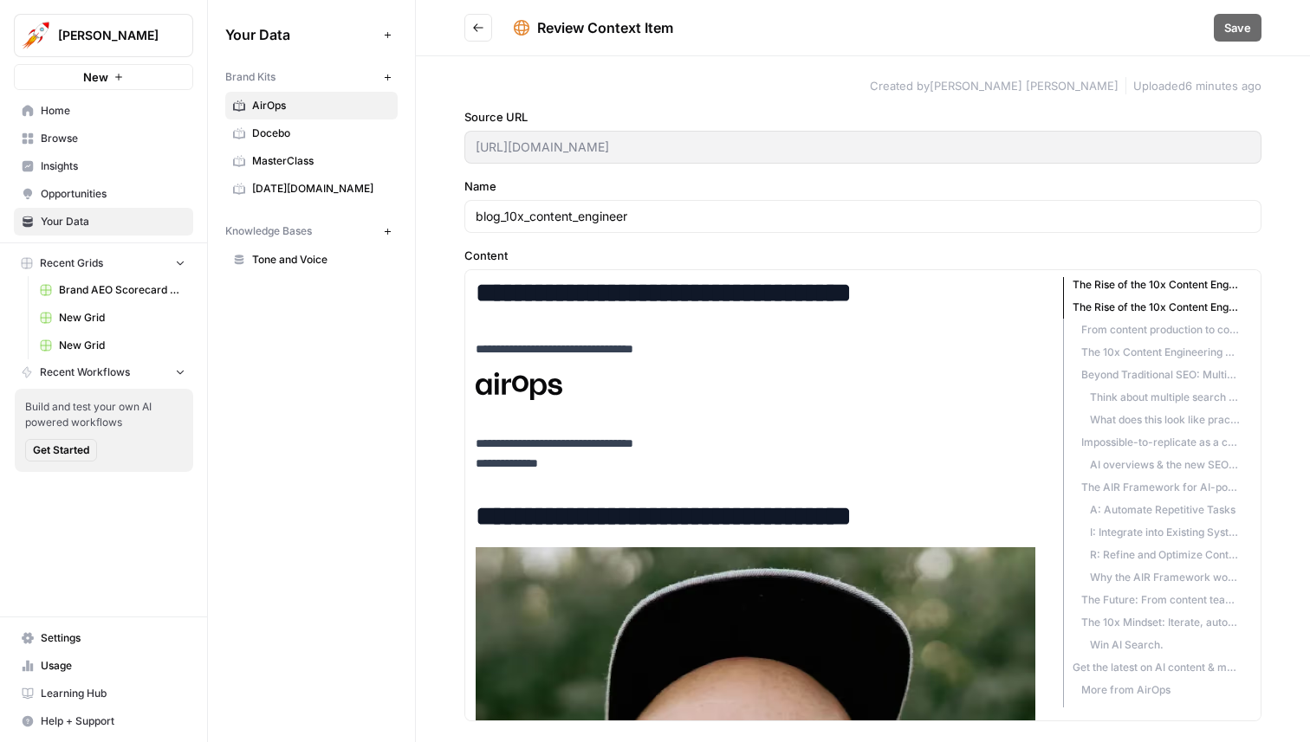
click at [417, 274] on div "**********" at bounding box center [863, 399] width 894 height 686
click at [474, 11] on header "Review Context Item Save" at bounding box center [863, 28] width 894 height 56
click at [474, 23] on icon "Go back" at bounding box center [478, 28] width 12 height 12
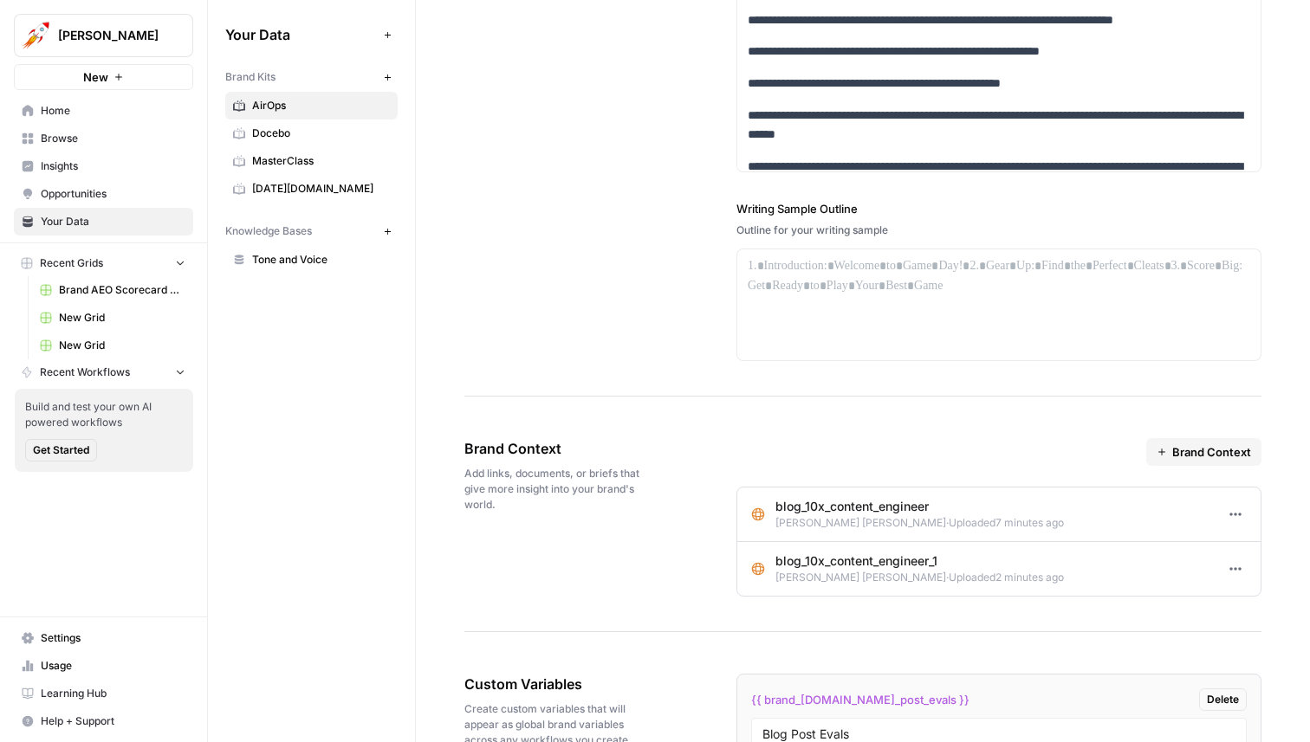
scroll to position [2532, 0]
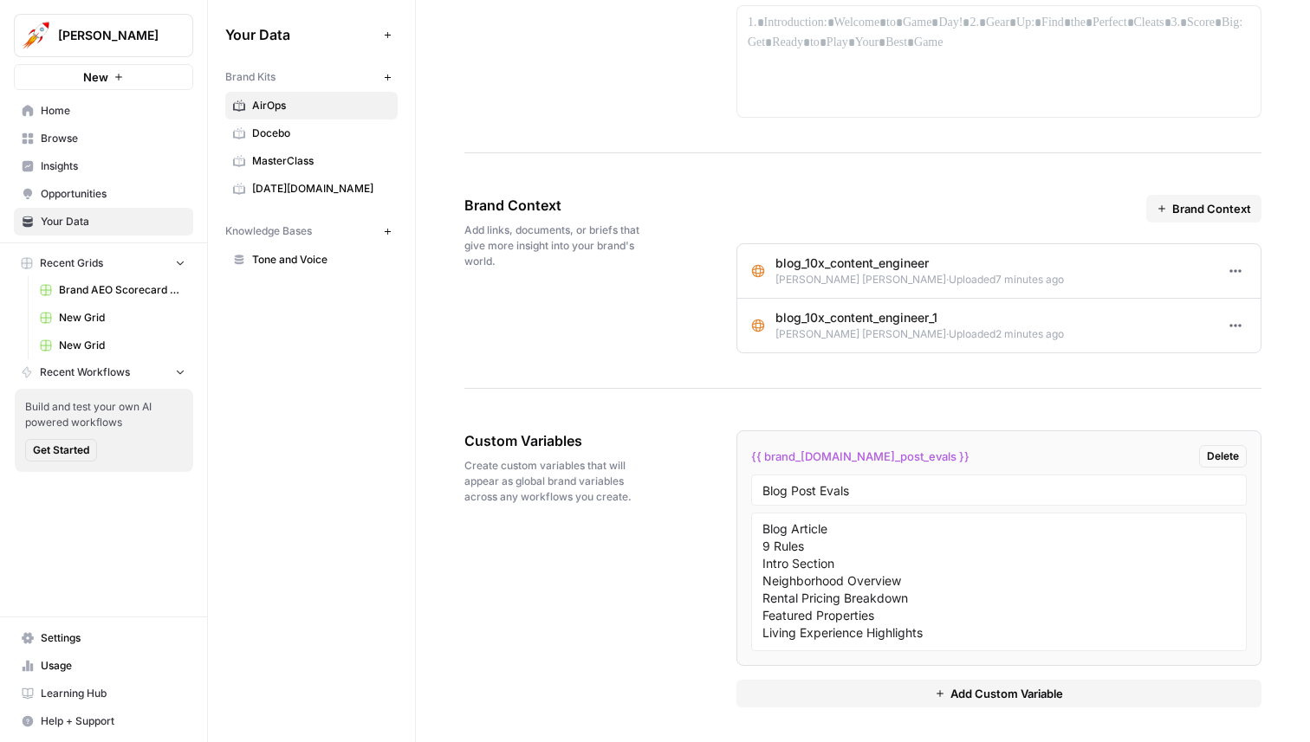
click at [1198, 218] on button "Brand Context" at bounding box center [1203, 209] width 115 height 28
click at [1201, 269] on span "Upload File" at bounding box center [1225, 273] width 88 height 17
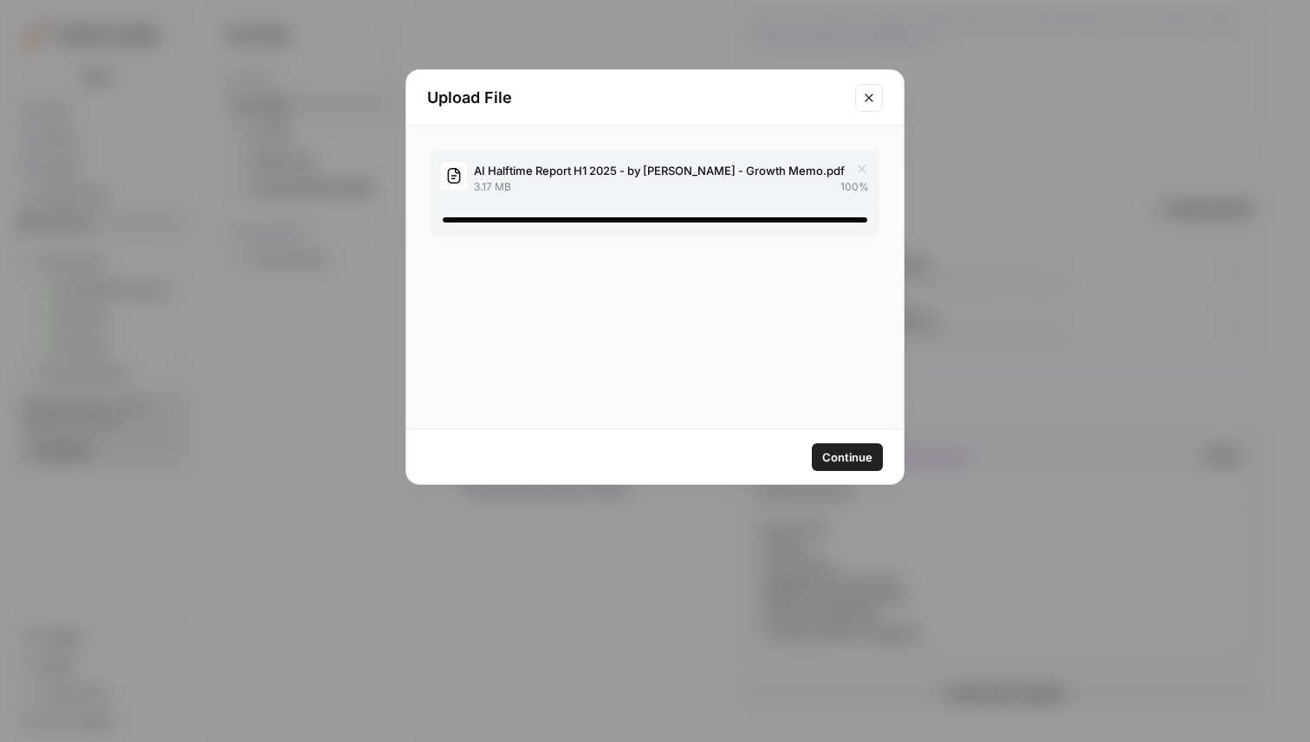
click at [858, 456] on span "Continue" at bounding box center [847, 457] width 50 height 17
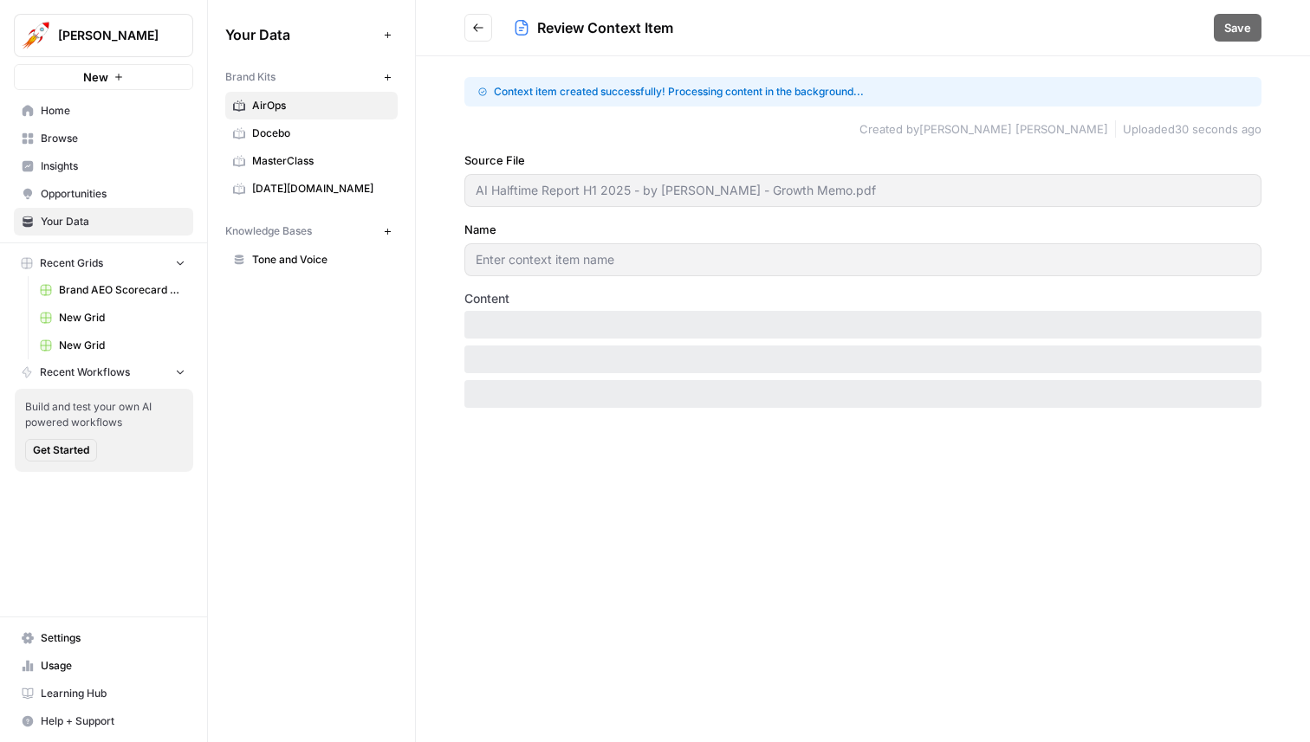
type input "ai_halftime_report_h1_2025_by_kevin_indig_growth_memo"
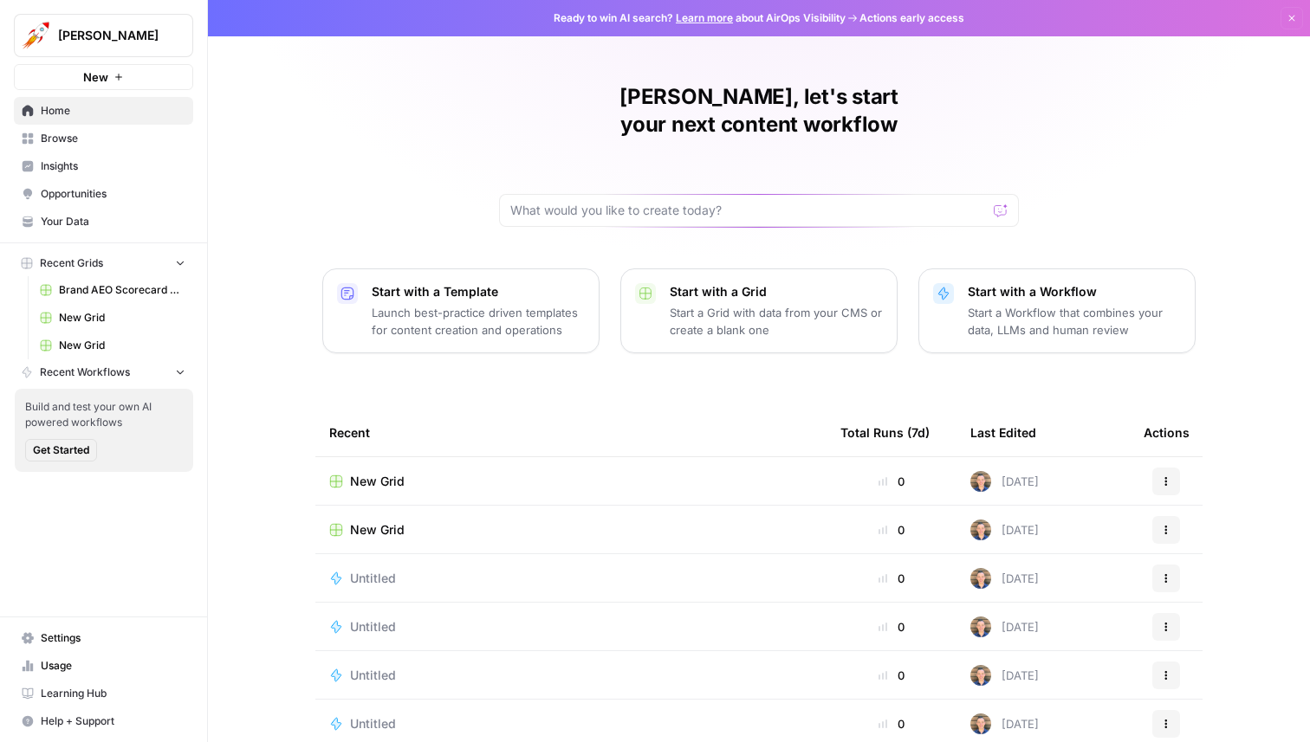
click at [61, 220] on span "Your Data" at bounding box center [113, 222] width 145 height 16
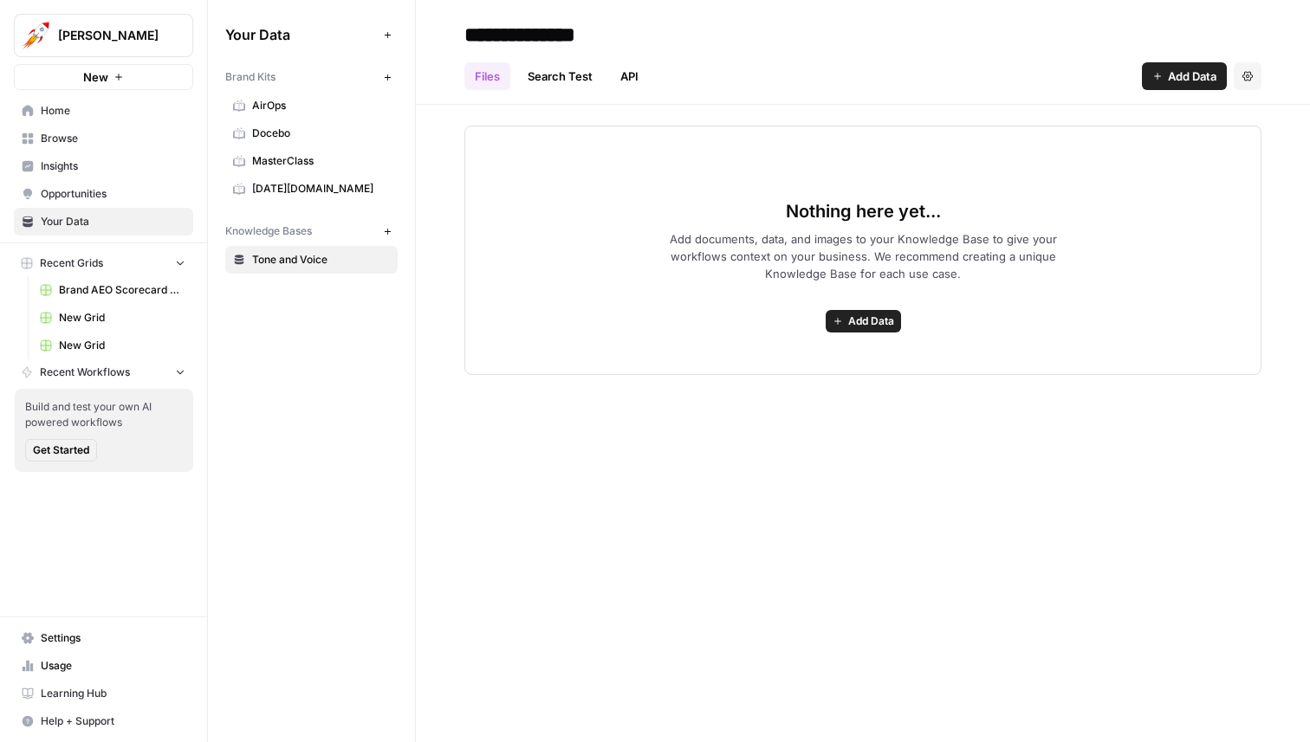
click at [295, 184] on span "monday.com" at bounding box center [321, 189] width 138 height 16
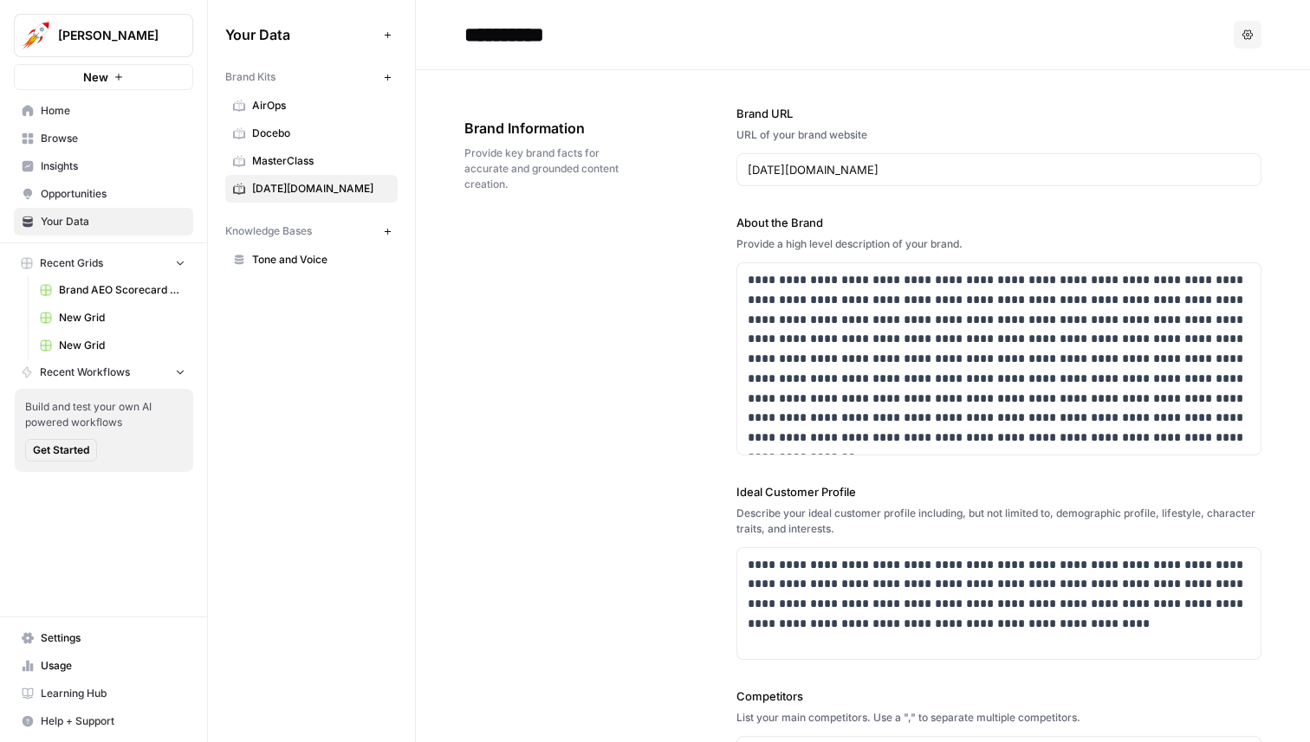
click at [301, 154] on span "MasterClass" at bounding box center [321, 161] width 138 height 16
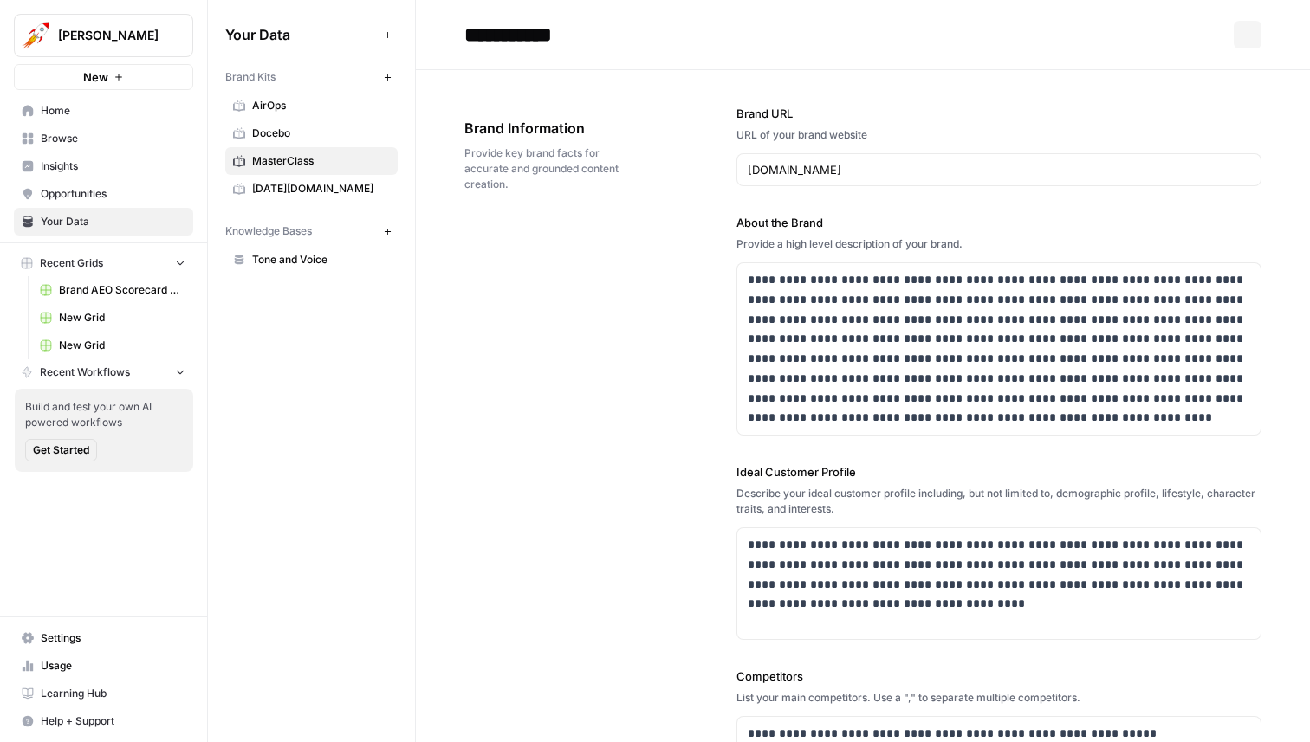
click at [301, 127] on span "Docebo" at bounding box center [321, 134] width 138 height 16
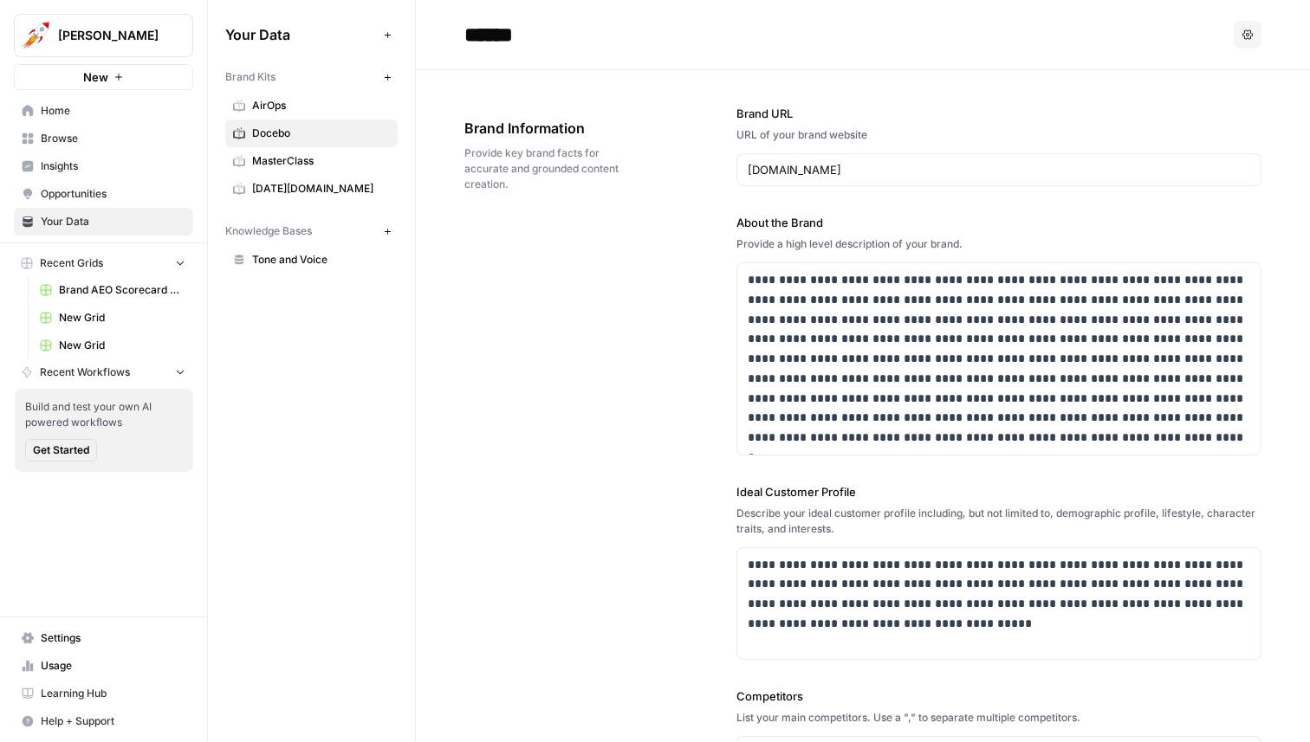
click at [301, 91] on div "Brand Kits New" at bounding box center [311, 76] width 172 height 29
click at [313, 184] on span "monday.com" at bounding box center [321, 189] width 138 height 16
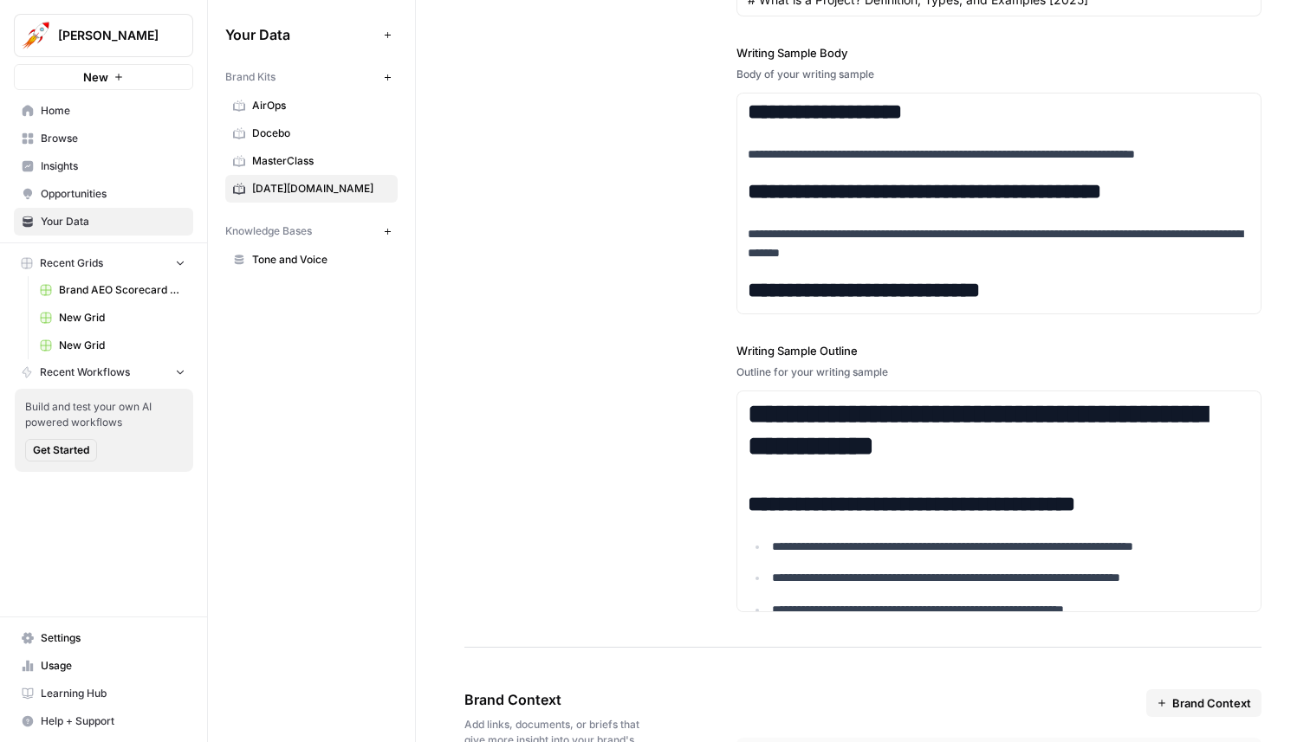
scroll to position [2483, 0]
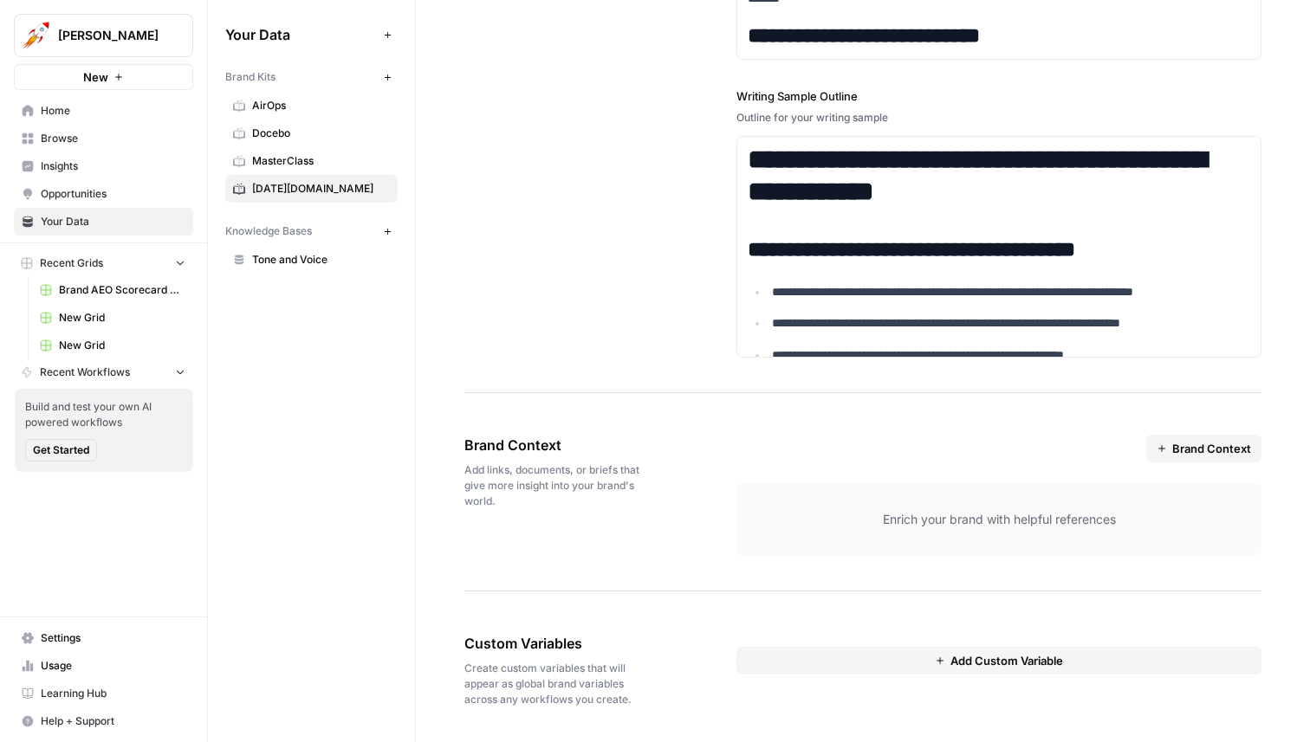
drag, startPoint x: 544, startPoint y: 508, endPoint x: 450, endPoint y: 460, distance: 105.8
copy span "Add links, documents, or briefs that give more insight into your brand's world."
click at [1181, 450] on span "Brand Context" at bounding box center [1211, 448] width 79 height 17
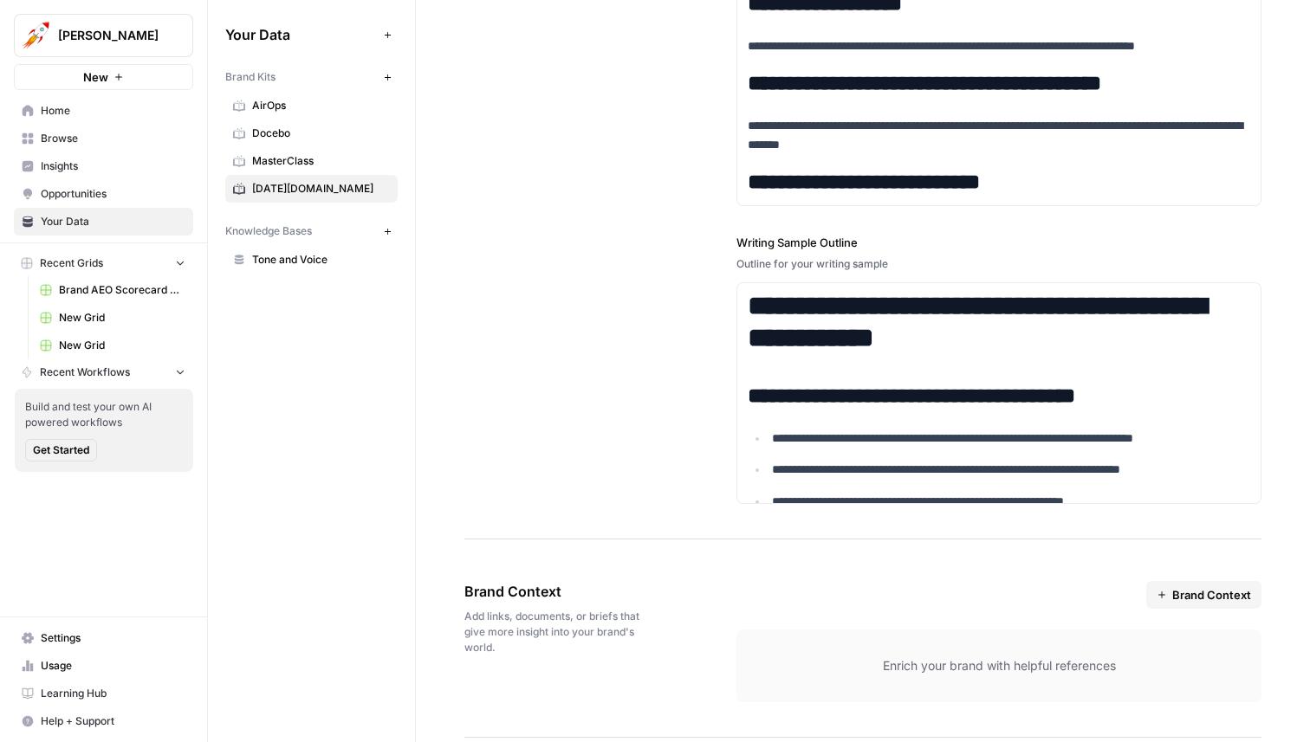
scroll to position [2303, 0]
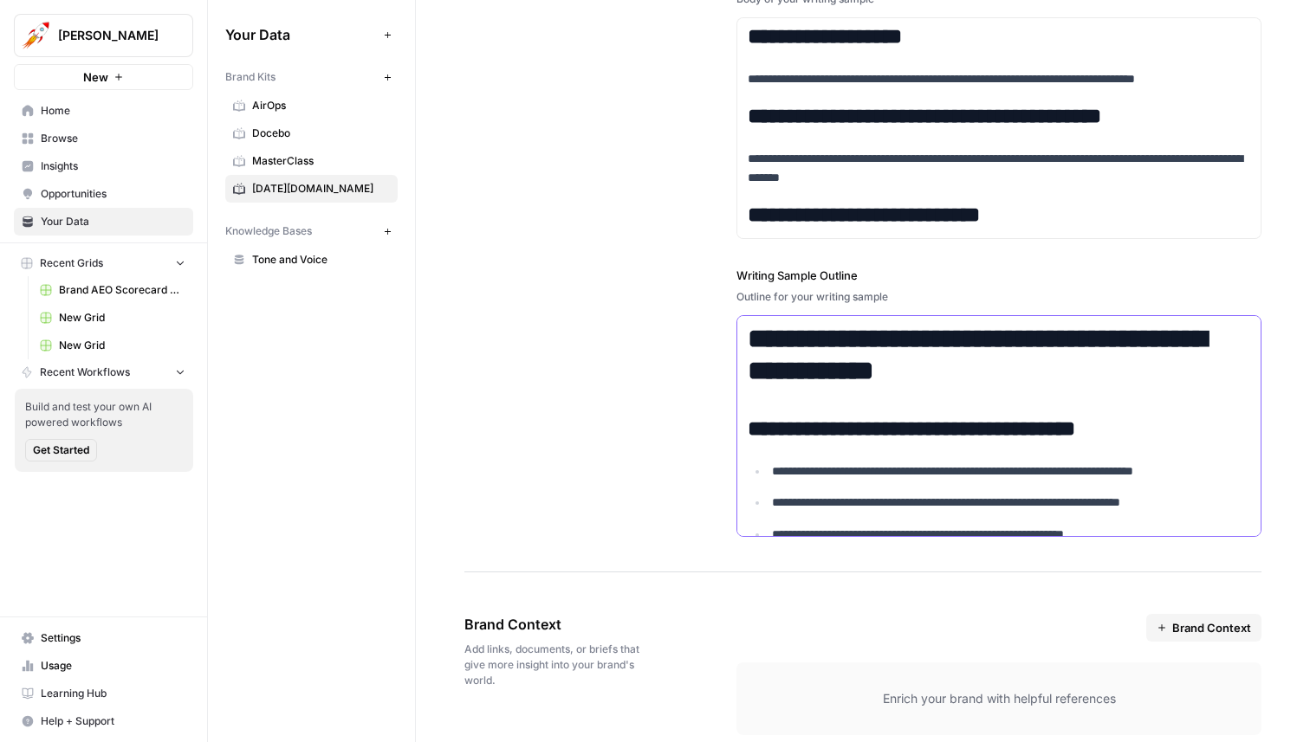
click at [824, 344] on h1 "**********" at bounding box center [999, 355] width 502 height 64
drag, startPoint x: 819, startPoint y: 423, endPoint x: 874, endPoint y: 431, distance: 56.1
click at [874, 431] on h2 "**********" at bounding box center [999, 430] width 502 height 24
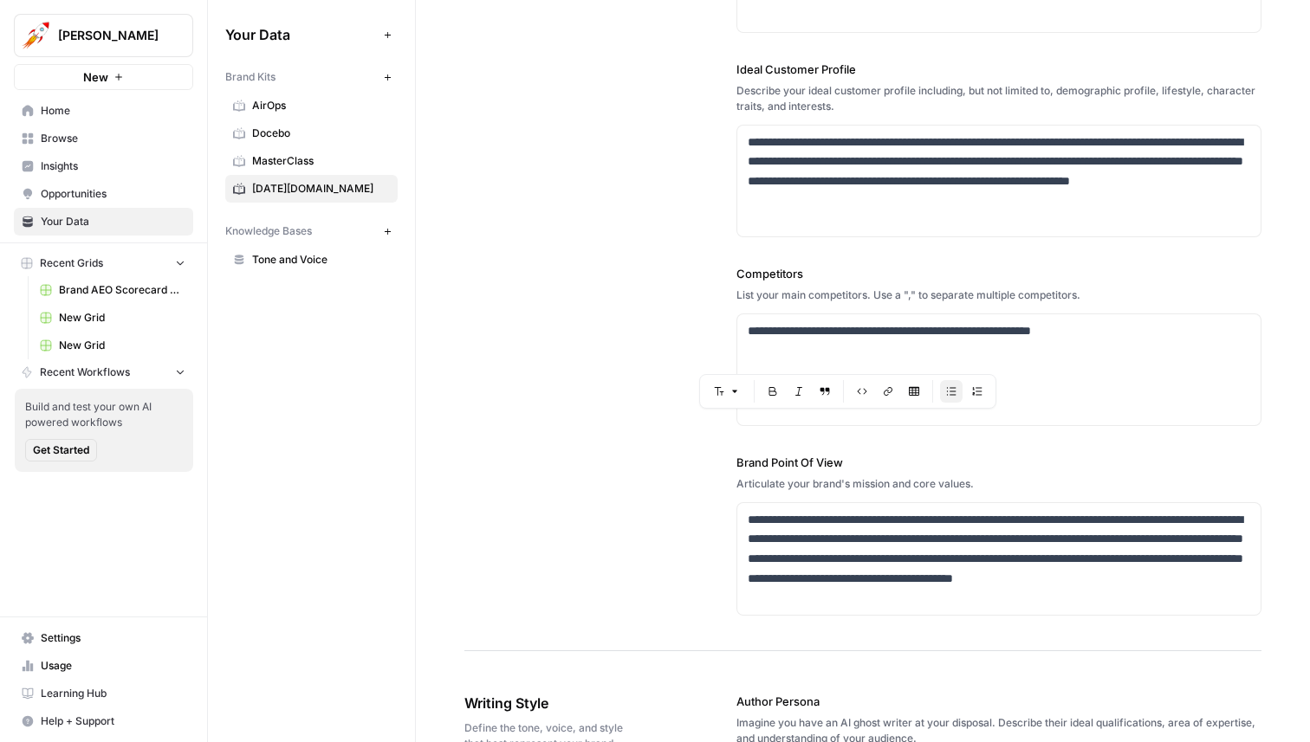
scroll to position [0, 0]
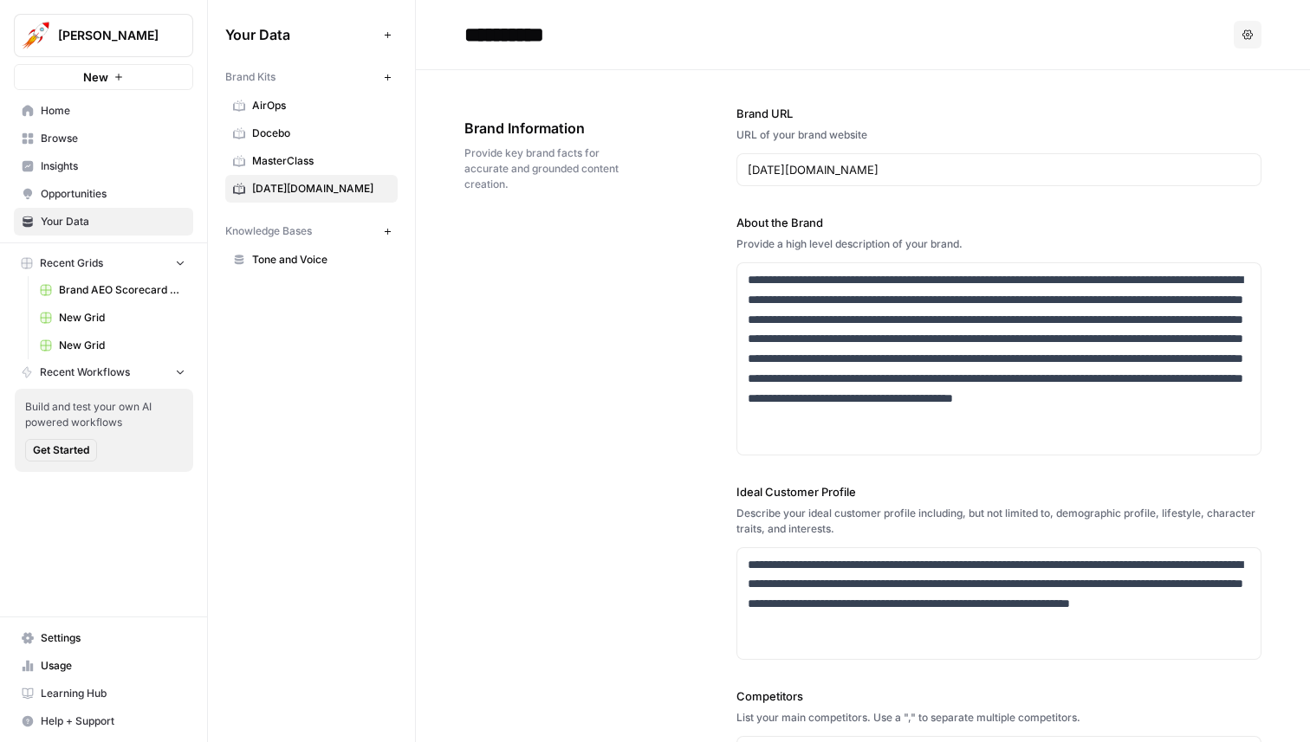
click at [613, 260] on div "**********" at bounding box center [862, 572] width 797 height 1004
